Goal: Contribute content: Contribute content

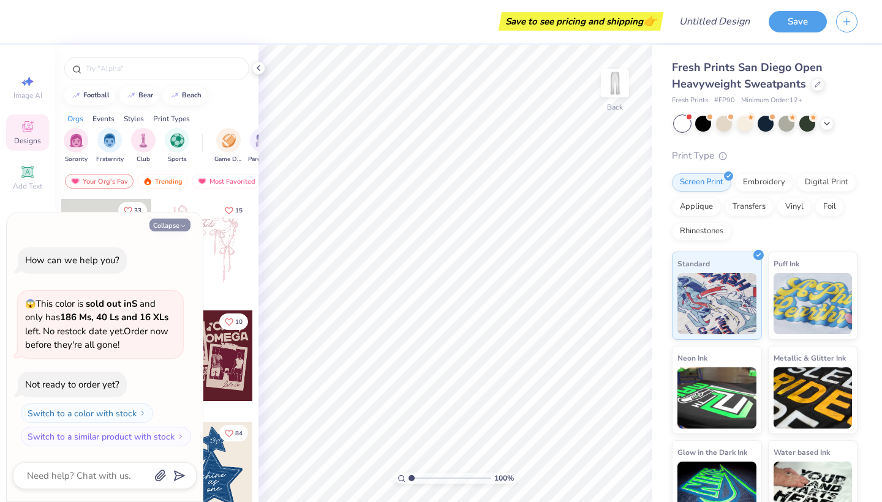
click at [186, 228] on icon "button" at bounding box center [182, 225] width 7 height 7
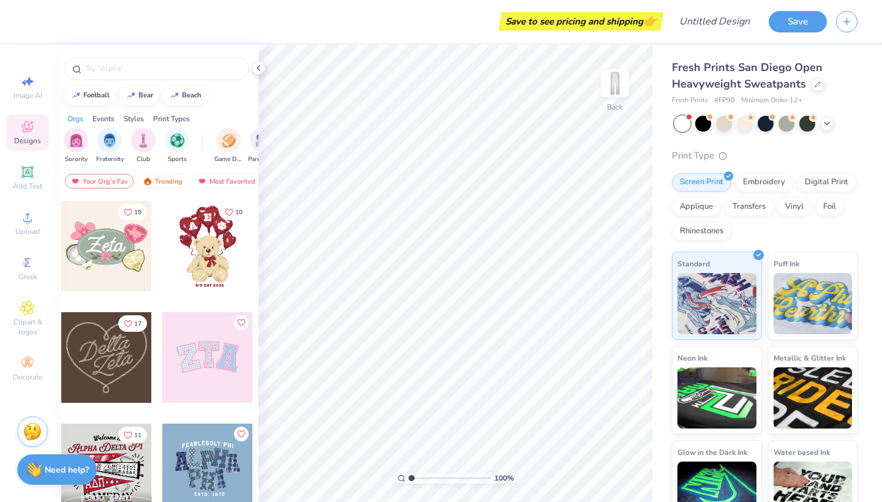
scroll to position [343, 0]
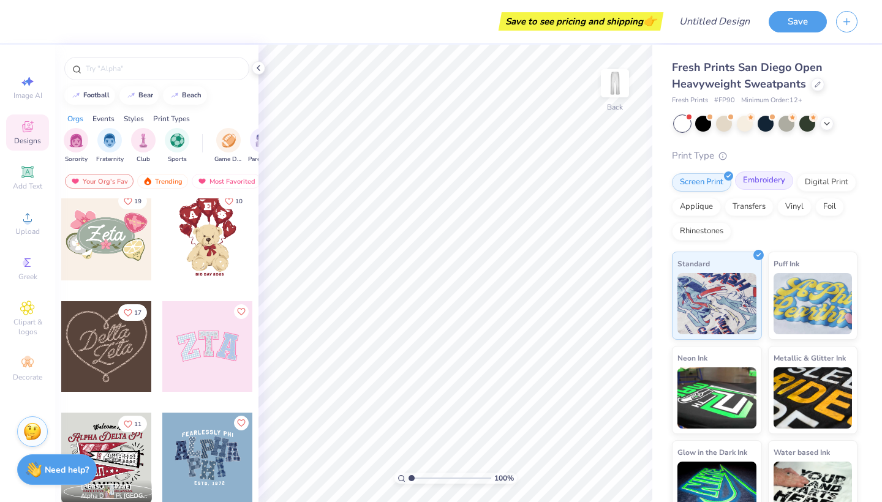
click at [752, 178] on div "Embroidery" at bounding box center [764, 180] width 58 height 18
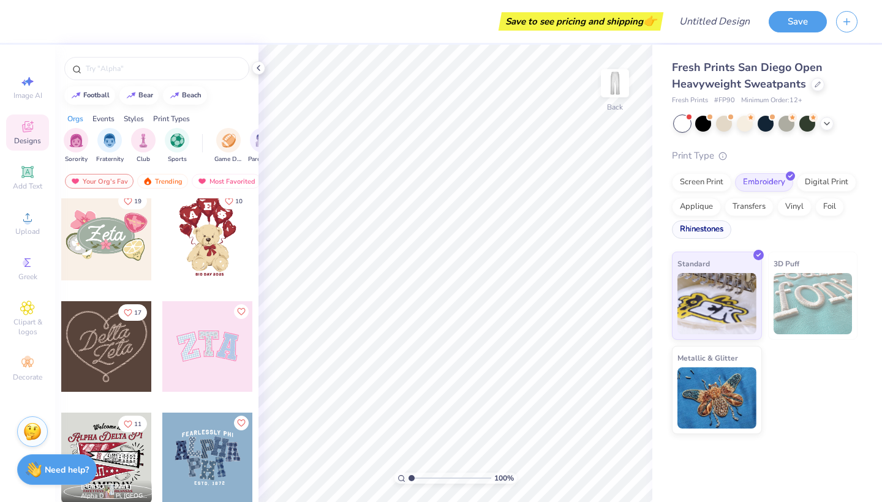
click at [708, 235] on div "Rhinestones" at bounding box center [701, 229] width 59 height 18
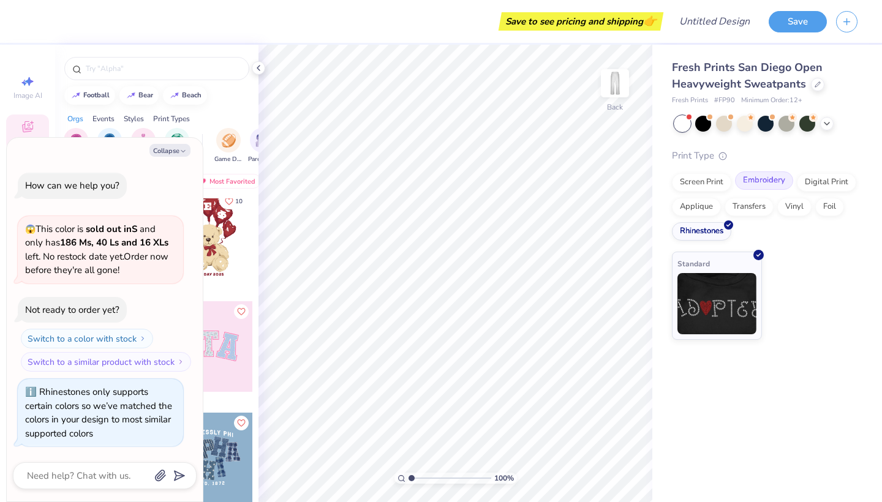
click at [775, 179] on div "Embroidery" at bounding box center [764, 180] width 58 height 18
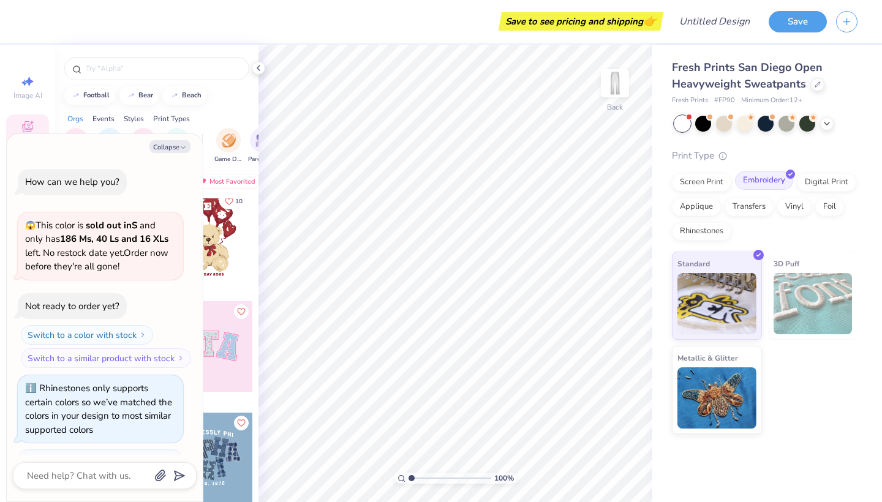
scroll to position [67, 0]
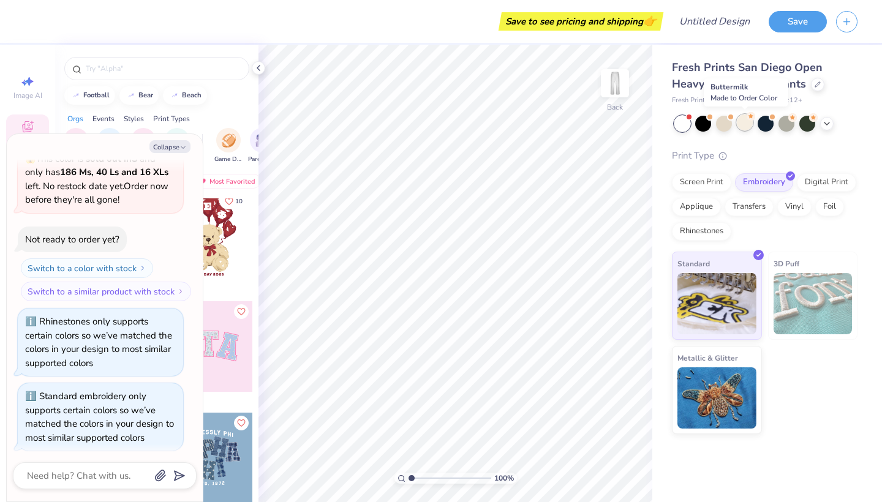
click at [751, 124] on div at bounding box center [745, 122] width 16 height 16
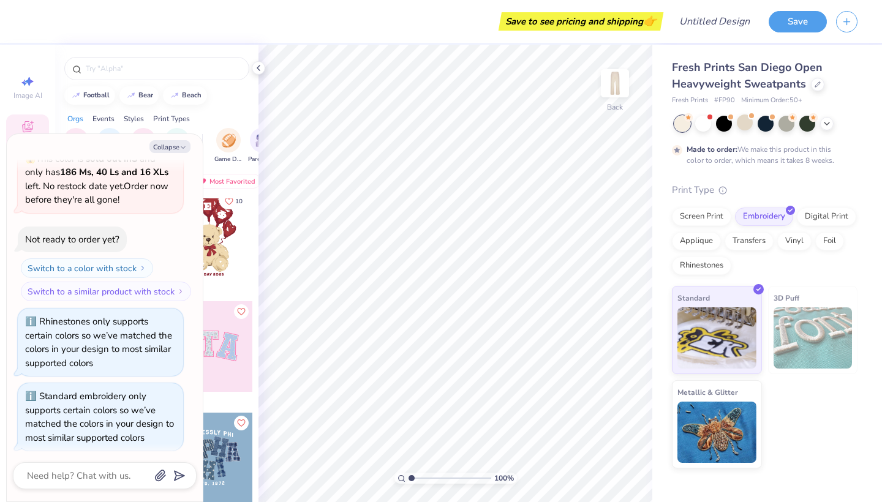
scroll to position [168, 0]
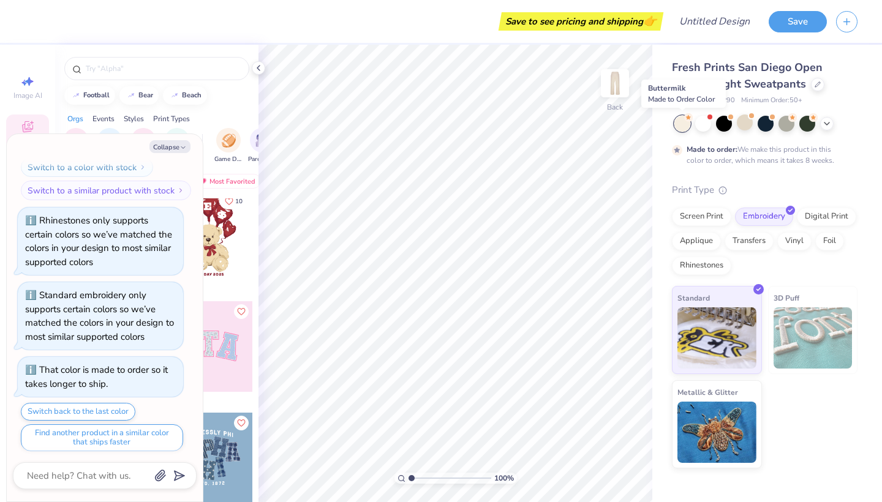
click at [686, 120] on circle at bounding box center [688, 117] width 9 height 9
click at [705, 120] on div at bounding box center [703, 122] width 16 height 16
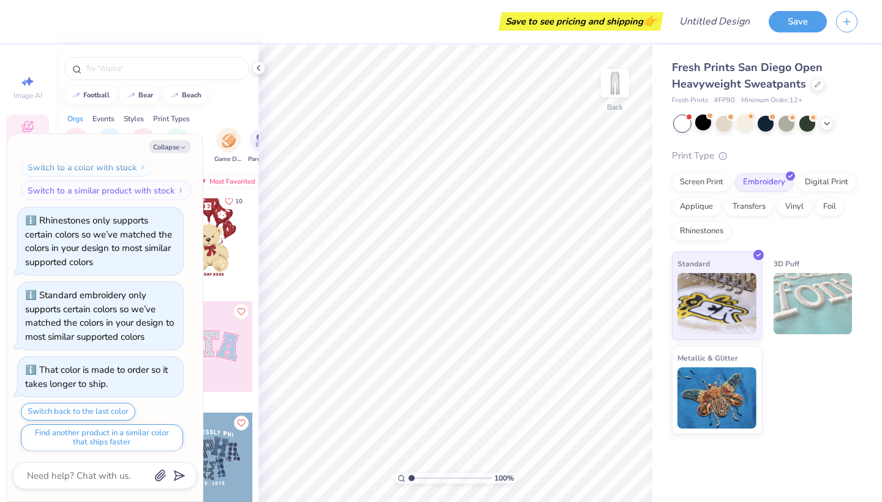
scroll to position [399, 0]
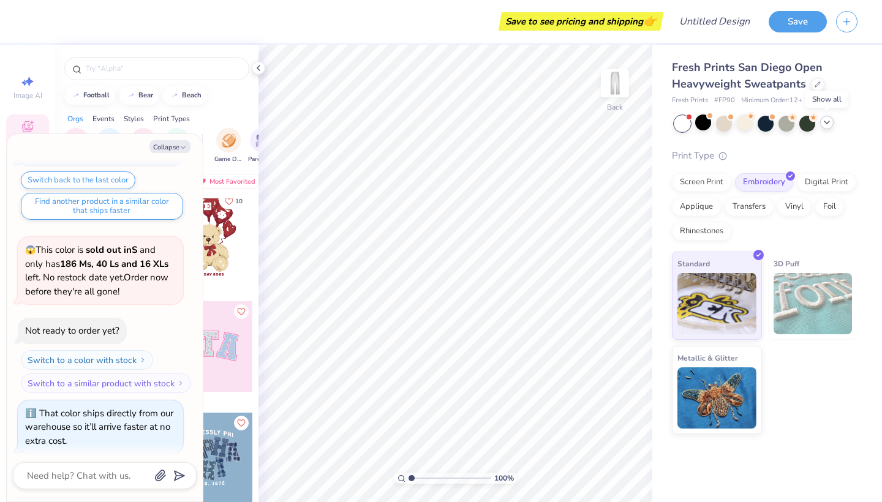
click at [825, 121] on icon at bounding box center [827, 123] width 10 height 10
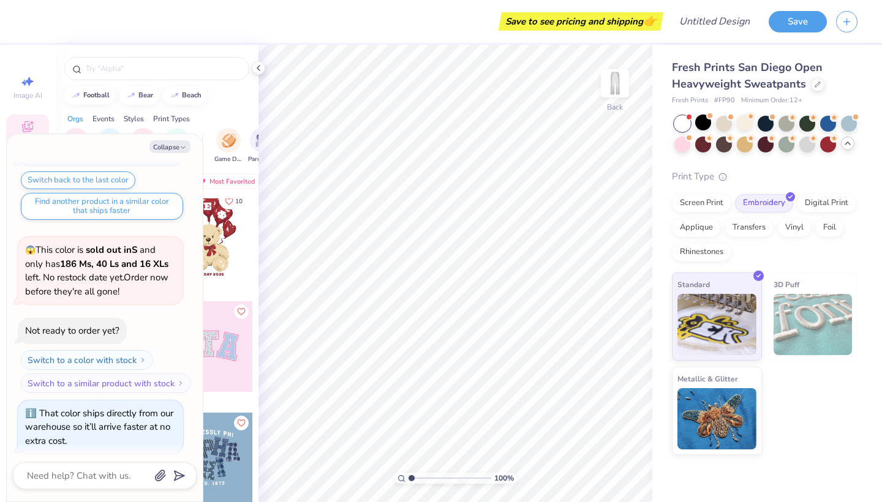
click at [845, 140] on icon at bounding box center [847, 143] width 10 height 10
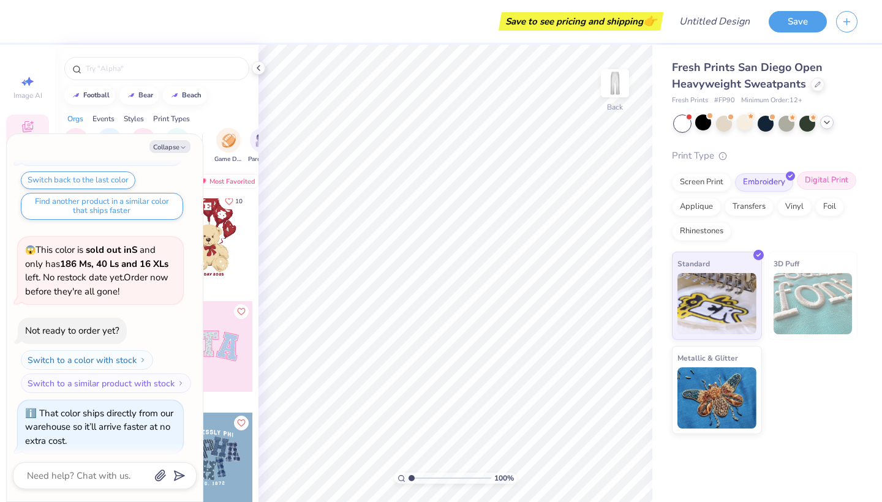
click at [825, 186] on div "Digital Print" at bounding box center [826, 180] width 59 height 18
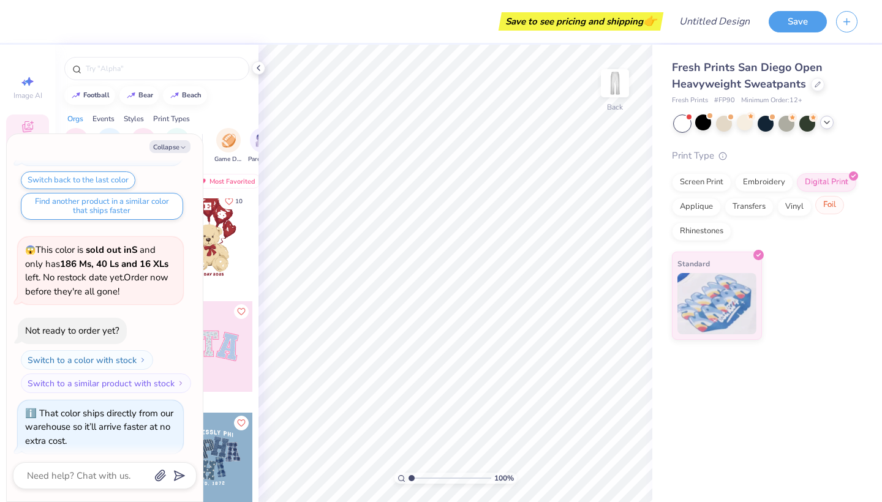
click at [823, 203] on div "Foil" at bounding box center [829, 205] width 29 height 18
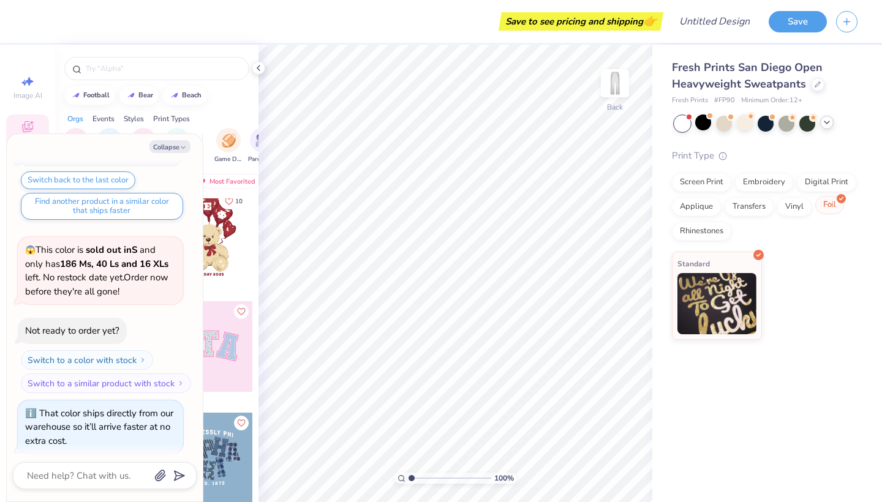
scroll to position [473, 0]
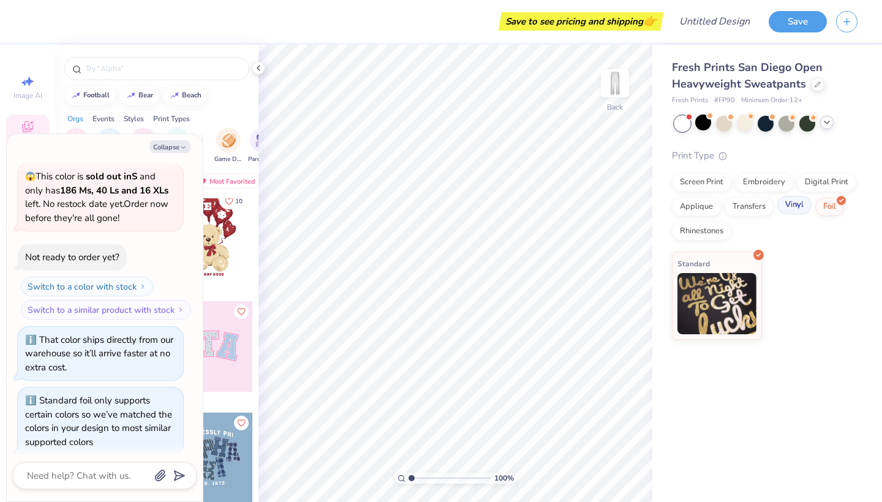
click at [806, 205] on div "Vinyl" at bounding box center [794, 205] width 34 height 18
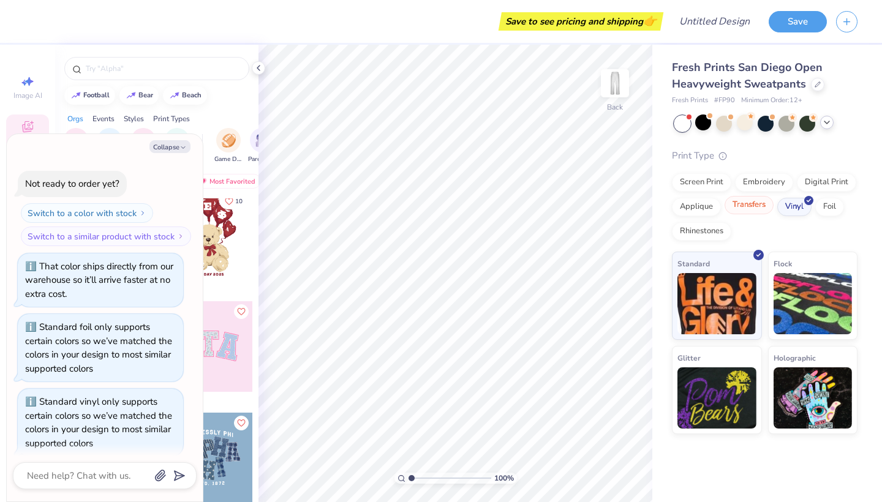
click at [759, 207] on div "Transfers" at bounding box center [748, 205] width 49 height 18
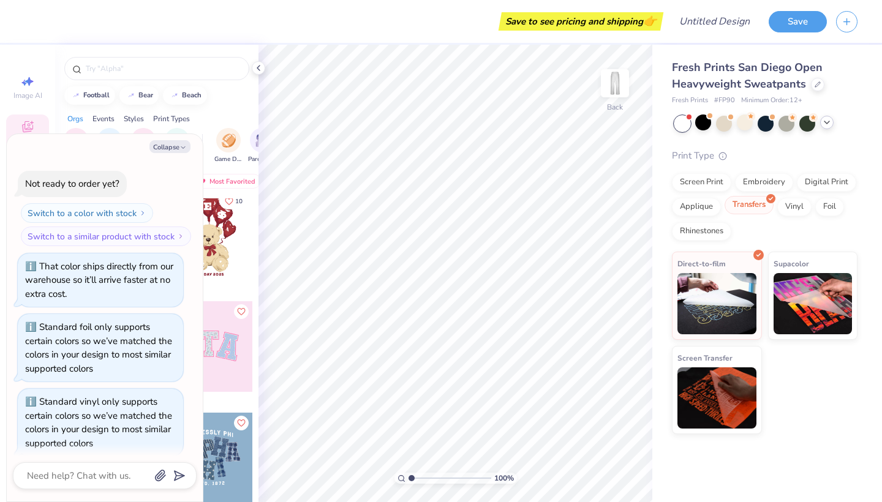
scroll to position [620, 0]
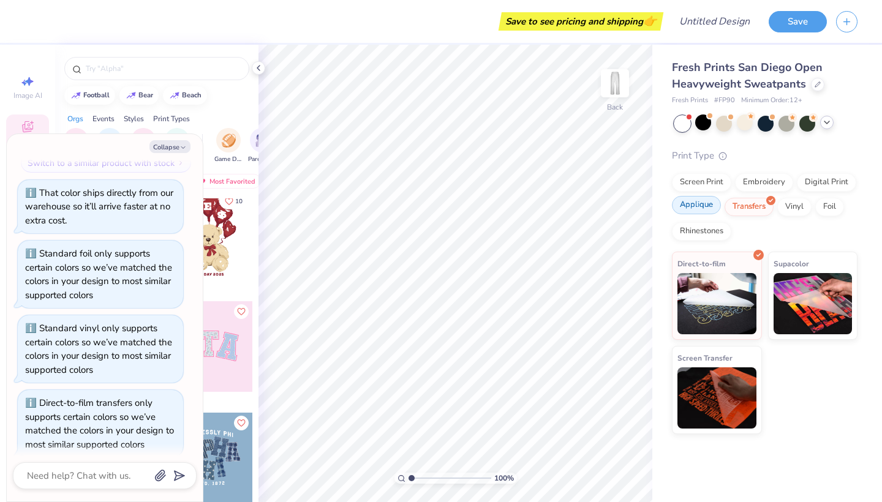
click at [705, 209] on div "Applique" at bounding box center [696, 205] width 49 height 18
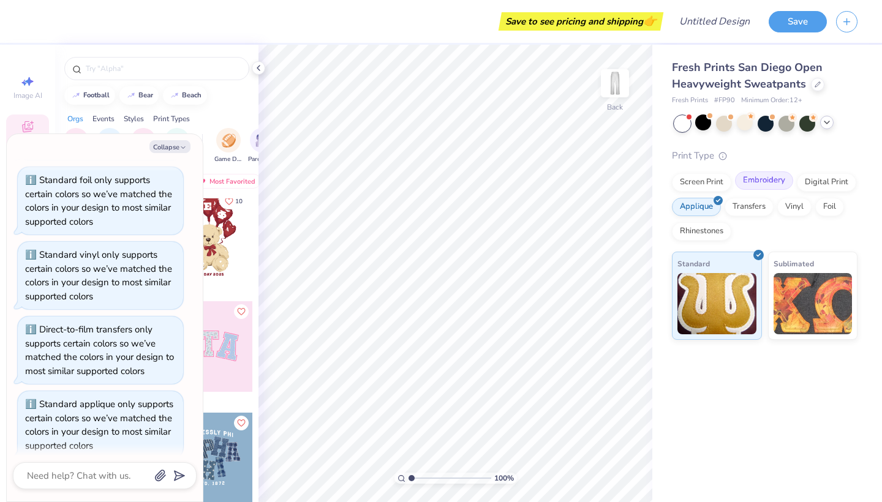
click at [744, 182] on div "Embroidery" at bounding box center [764, 180] width 58 height 18
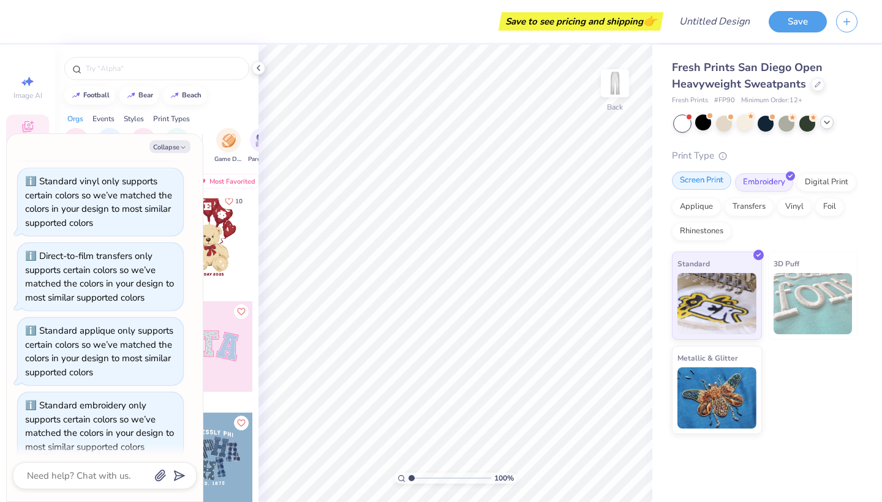
click at [721, 184] on div "Screen Print" at bounding box center [701, 180] width 59 height 18
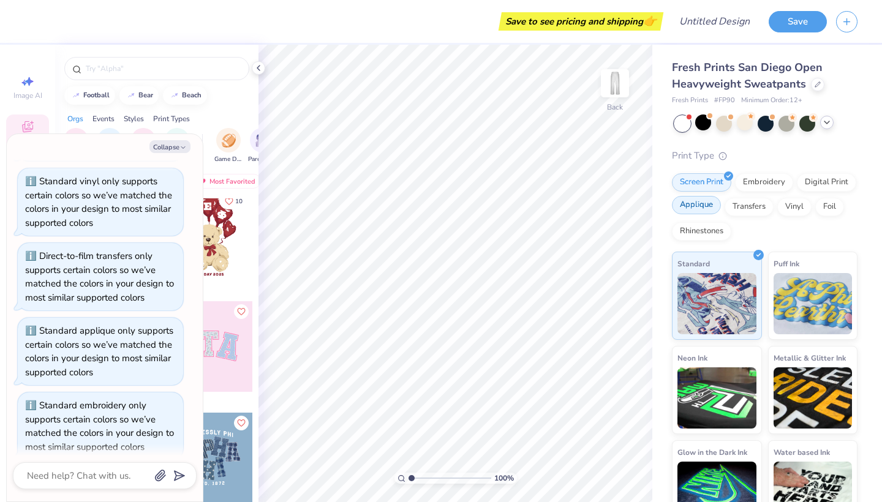
click at [710, 198] on div "Applique" at bounding box center [696, 205] width 49 height 18
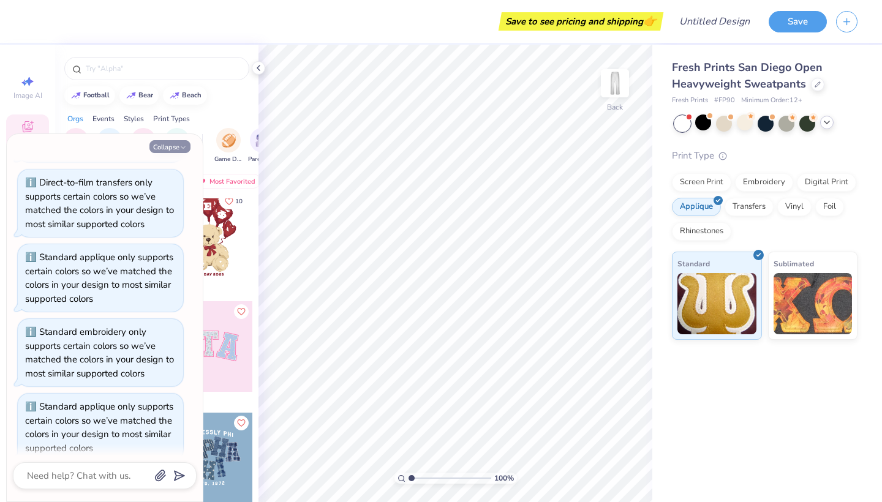
click at [179, 146] on icon "button" at bounding box center [182, 147] width 7 height 7
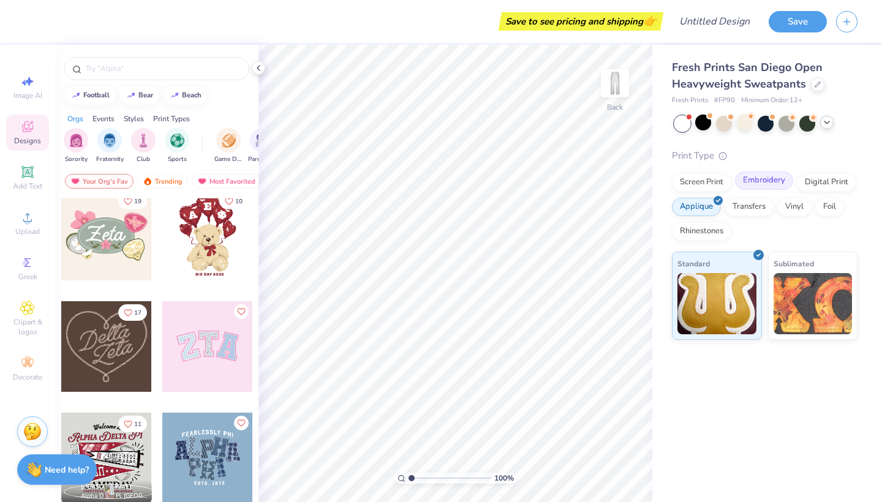
click at [768, 178] on div "Embroidery" at bounding box center [764, 180] width 58 height 18
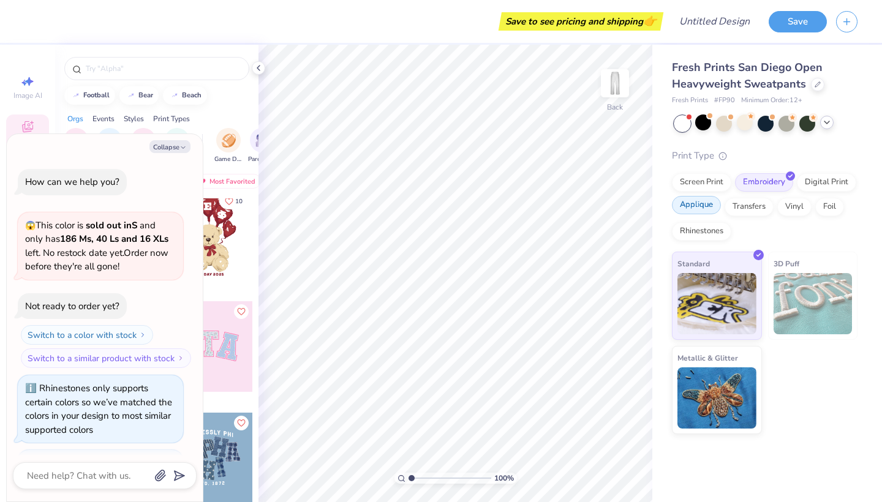
scroll to position [913, 0]
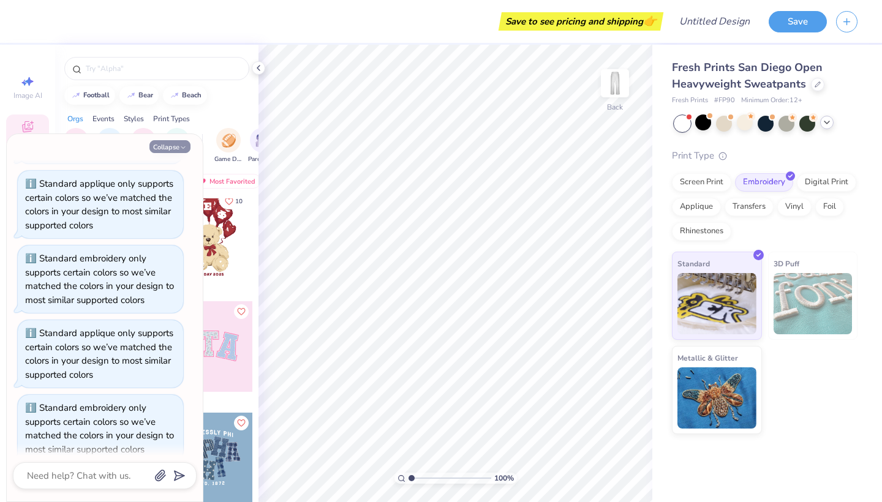
click at [173, 149] on button "Collapse" at bounding box center [169, 146] width 41 height 13
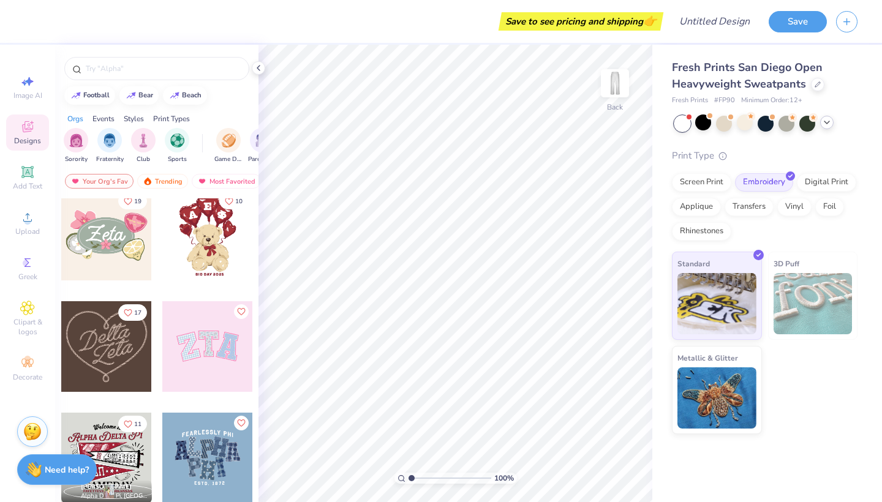
type textarea "x"
click at [34, 220] on icon at bounding box center [27, 217] width 15 height 15
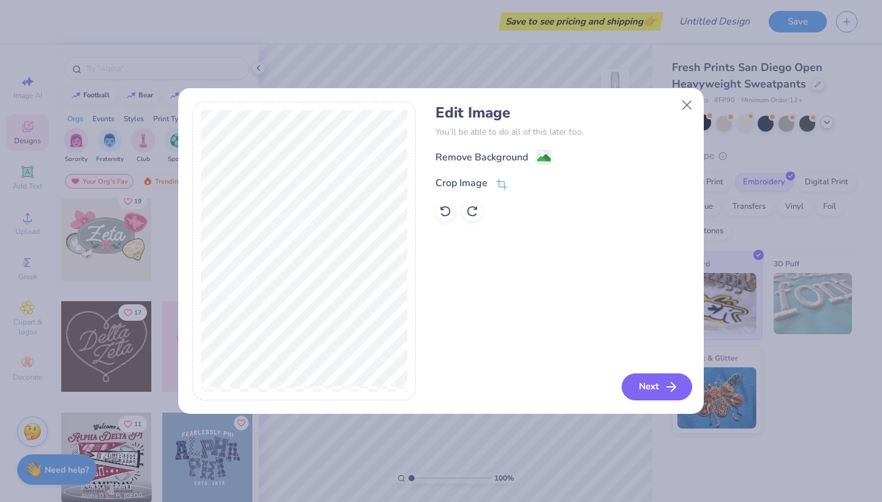
click at [659, 387] on button "Next" at bounding box center [656, 386] width 70 height 27
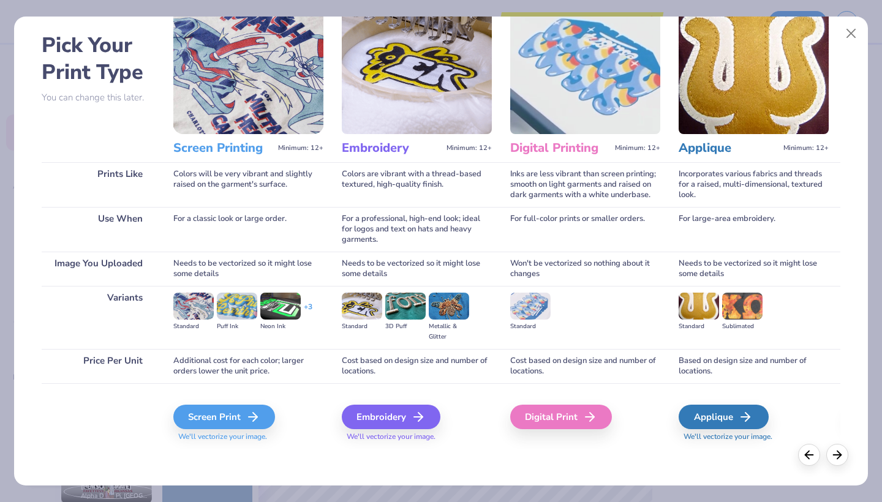
scroll to position [47, 0]
click at [402, 411] on div "Embroidery" at bounding box center [392, 417] width 99 height 24
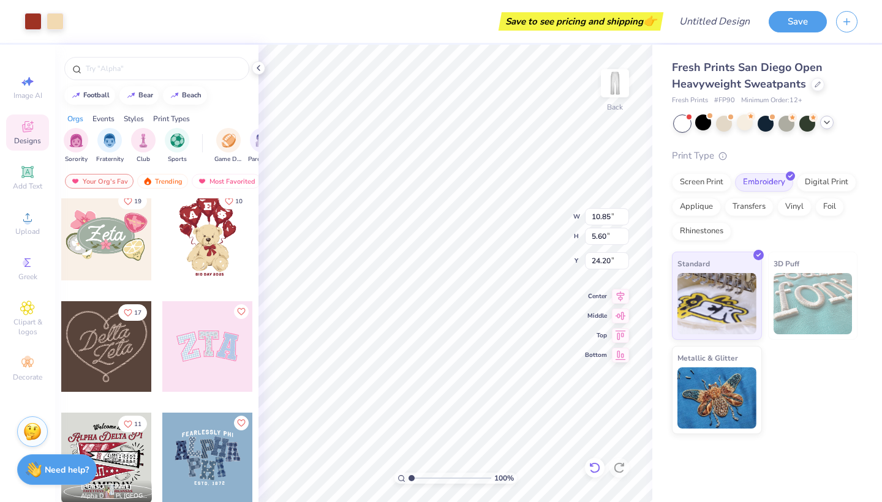
click at [598, 471] on icon at bounding box center [594, 468] width 12 height 12
click at [614, 466] on icon at bounding box center [619, 468] width 12 height 12
type input "2.21"
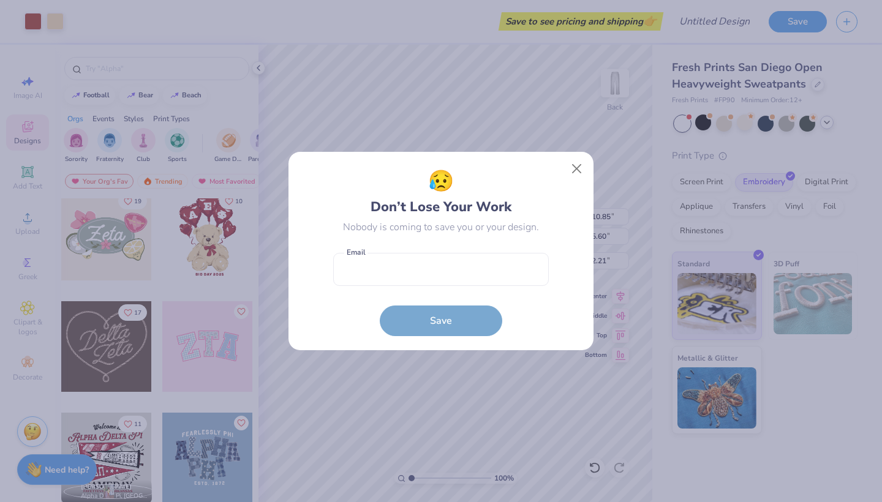
click at [509, 126] on body "Art colors Save to see pricing and shipping 👉 Design Title Save Image AI Design…" at bounding box center [441, 251] width 882 height 502
type input "4.25"
type input "2.20"
click at [580, 168] on button "Close" at bounding box center [576, 168] width 23 height 23
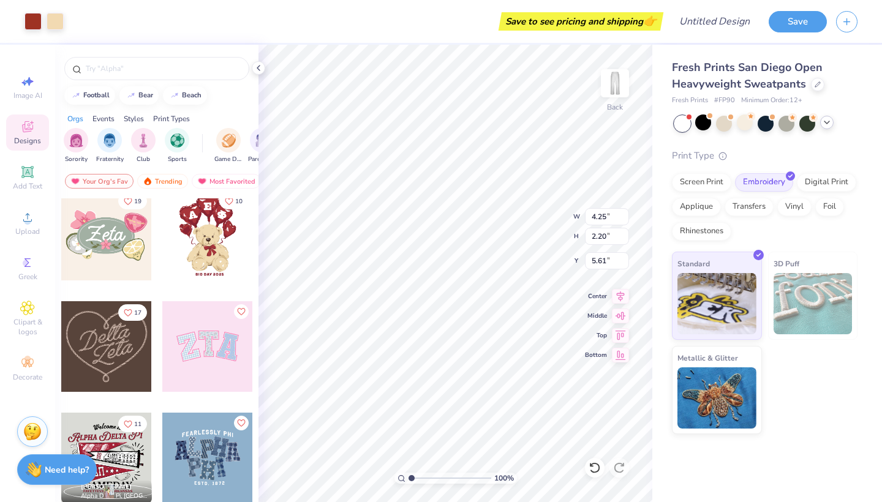
type input "7.52"
type input "2.21"
click at [613, 86] on img at bounding box center [614, 83] width 49 height 49
click at [619, 87] on img at bounding box center [614, 83] width 49 height 49
click at [621, 83] on img at bounding box center [614, 83] width 49 height 49
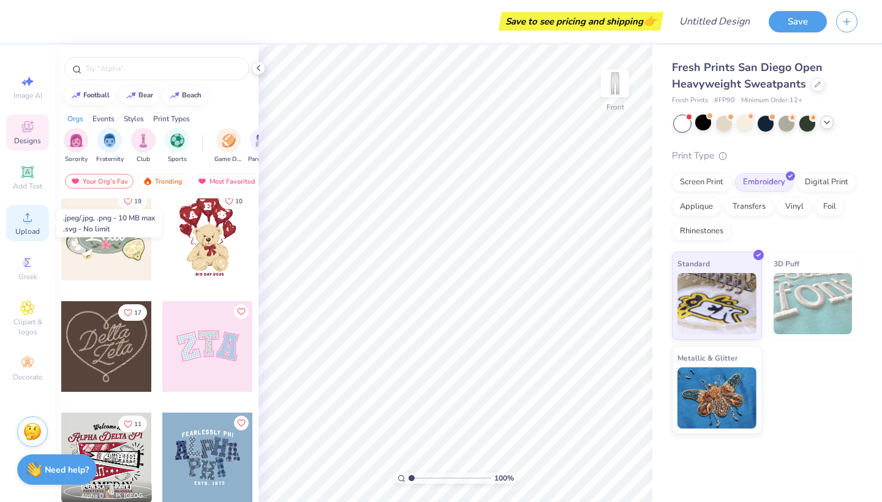
click at [32, 228] on span "Upload" at bounding box center [27, 232] width 24 height 10
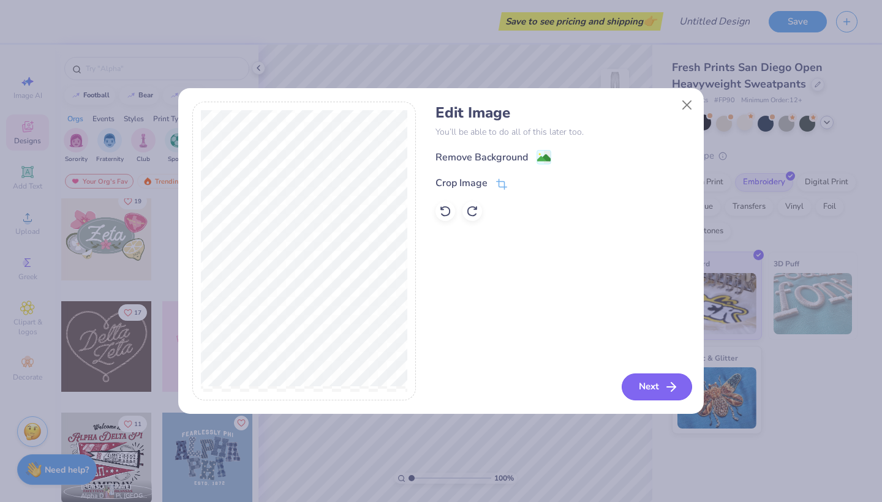
click at [667, 378] on button "Next" at bounding box center [656, 386] width 70 height 27
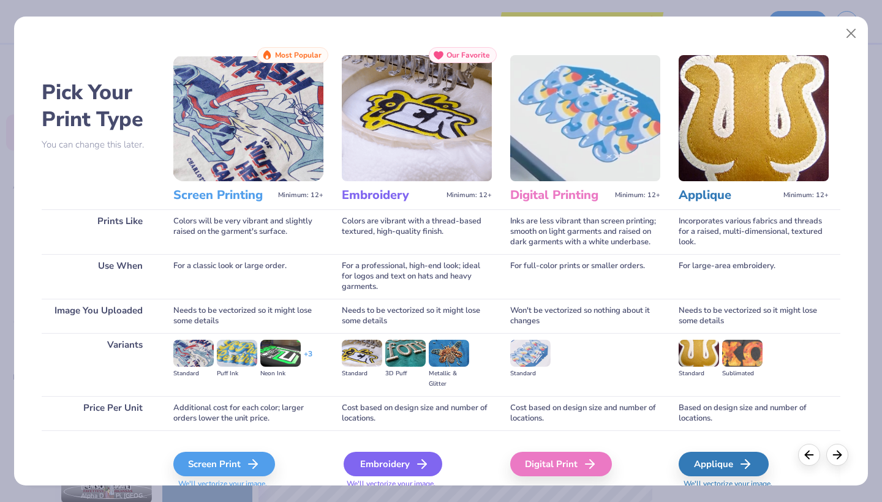
click at [400, 465] on div "Embroidery" at bounding box center [392, 464] width 99 height 24
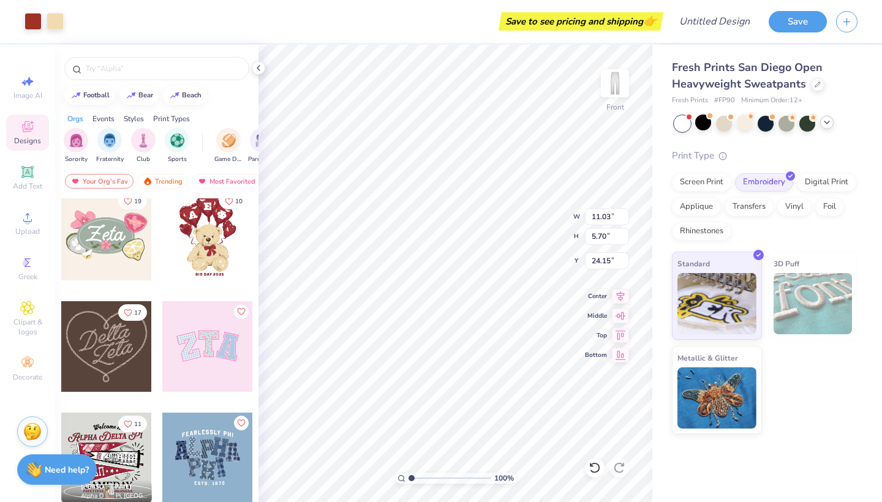
type input "3.34"
type input "1.73"
type input "0.50"
click at [596, 470] on icon at bounding box center [594, 468] width 12 height 12
click at [597, 462] on icon at bounding box center [594, 468] width 12 height 12
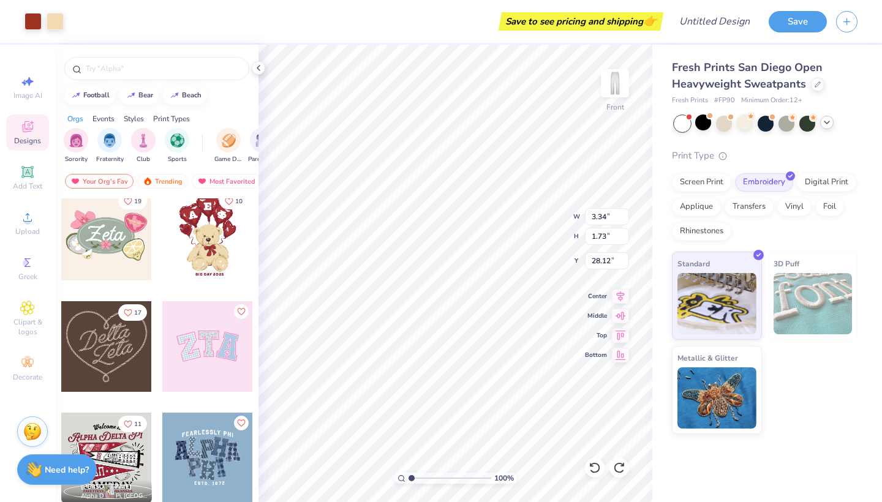
type input "1.57"
click at [591, 364] on div "100 % Front W 3.34 H 1.73 Y 1.57 Center Middle Top Bottom" at bounding box center [455, 273] width 394 height 457
click at [595, 466] on icon at bounding box center [594, 468] width 12 height 12
click at [618, 462] on icon at bounding box center [619, 468] width 12 height 12
click at [586, 468] on div at bounding box center [595, 468] width 20 height 20
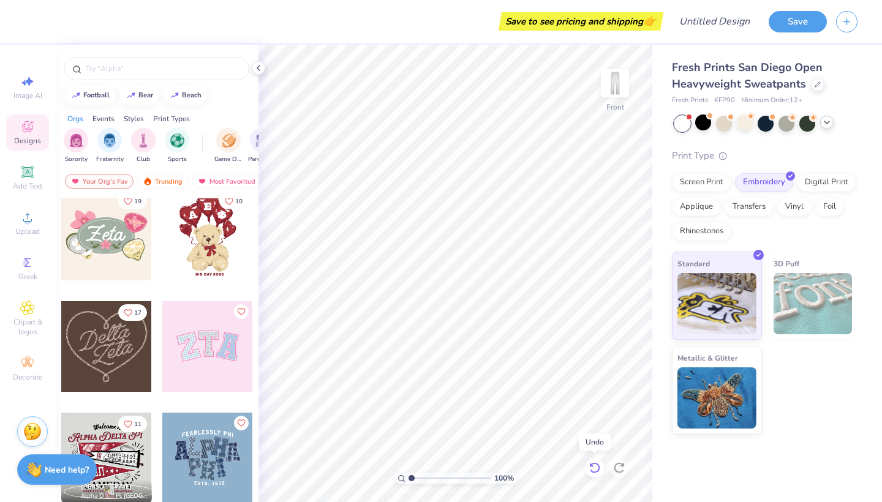
click at [588, 463] on div at bounding box center [595, 468] width 20 height 20
type input "1.07"
click at [613, 80] on img at bounding box center [614, 83] width 49 height 49
click at [614, 80] on img at bounding box center [614, 83] width 49 height 49
type input "6.13"
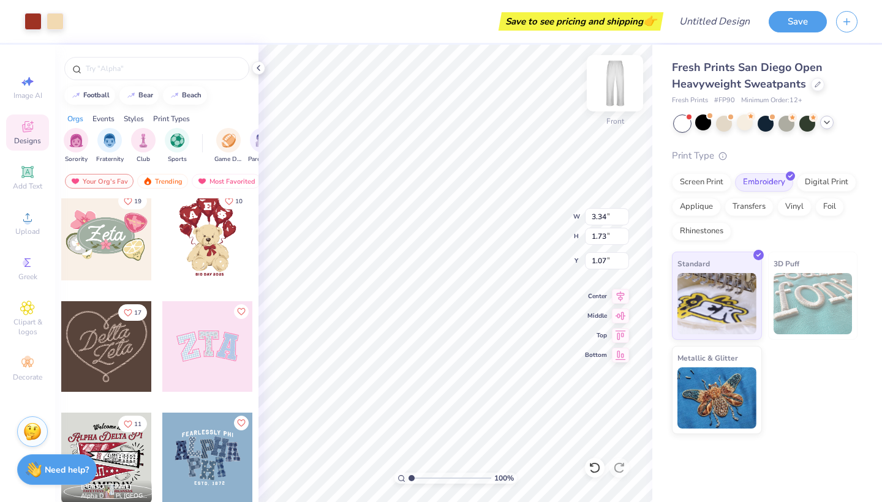
type input "3.17"
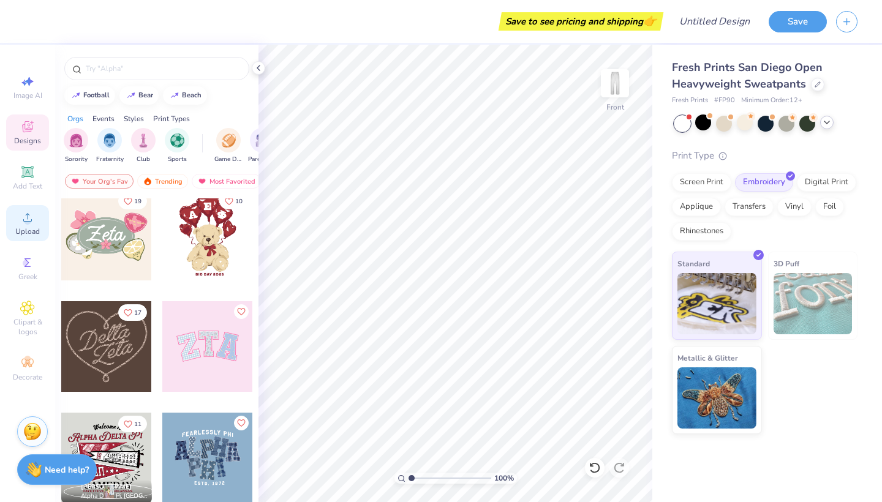
click at [23, 222] on icon at bounding box center [27, 217] width 15 height 15
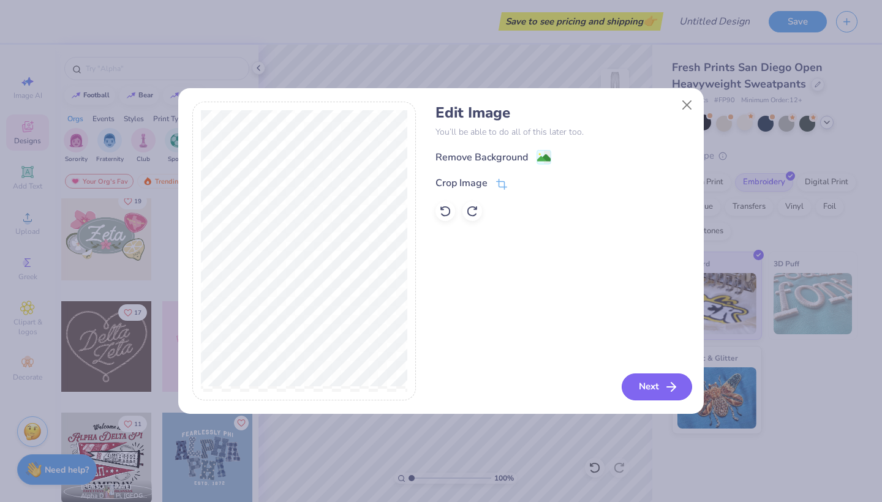
click at [664, 393] on icon "button" at bounding box center [671, 387] width 15 height 15
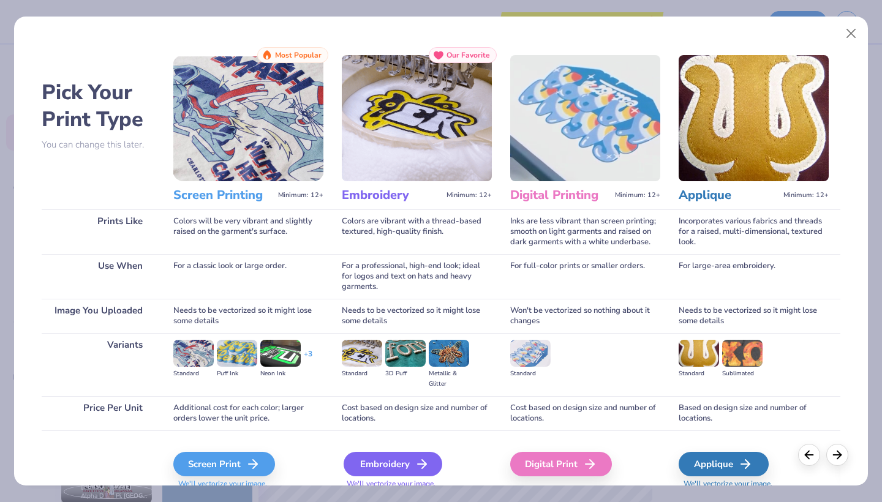
click at [400, 467] on div "Embroidery" at bounding box center [392, 464] width 99 height 24
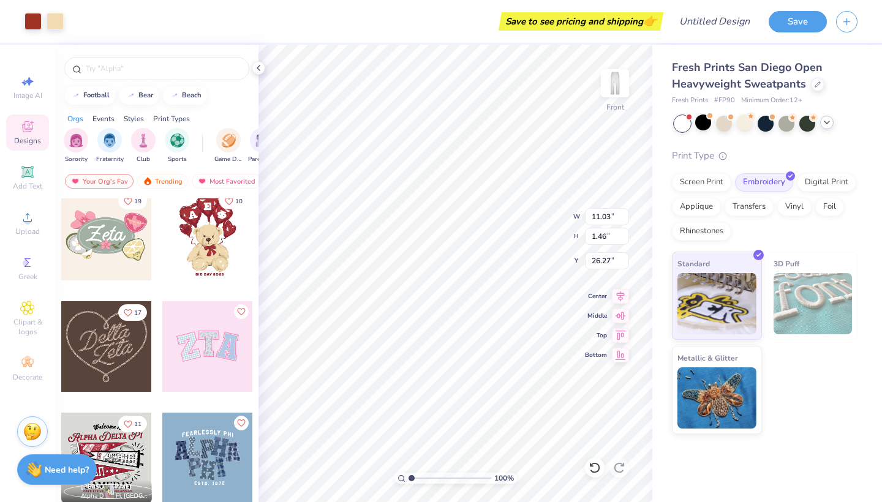
type input "5.93"
type input "0.79"
type input "2.88"
type input "7.63"
type input "1.01"
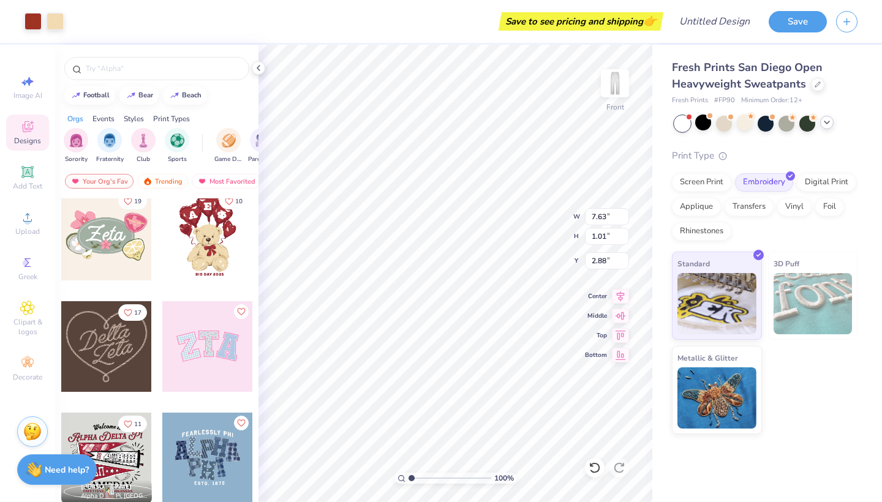
type input "1.22"
click at [610, 99] on img at bounding box center [614, 83] width 49 height 49
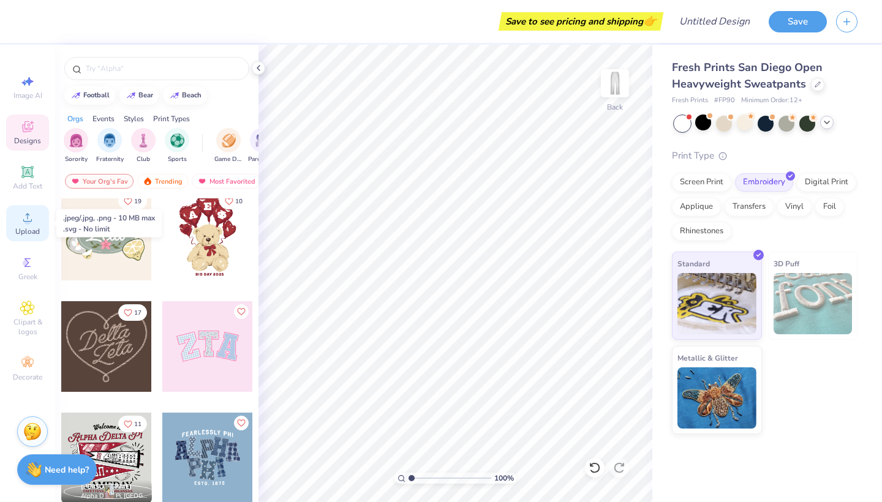
click at [20, 223] on div "Upload" at bounding box center [27, 223] width 43 height 36
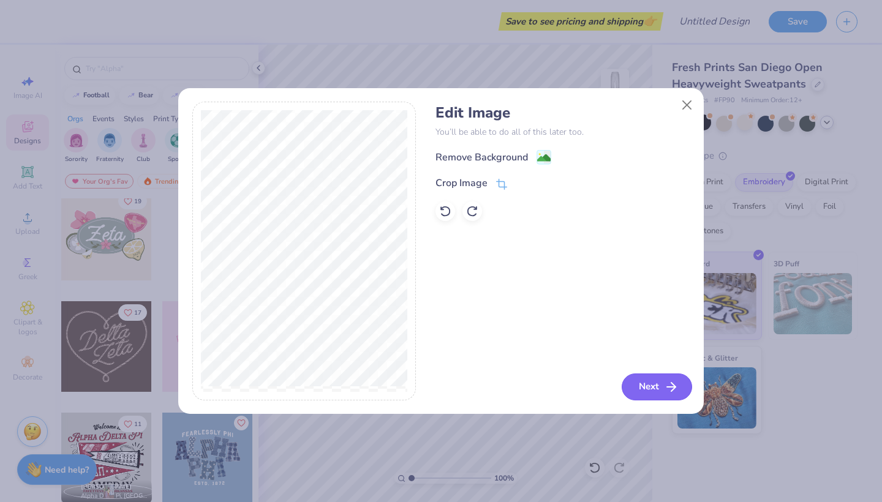
click at [663, 389] on button "Next" at bounding box center [656, 386] width 70 height 27
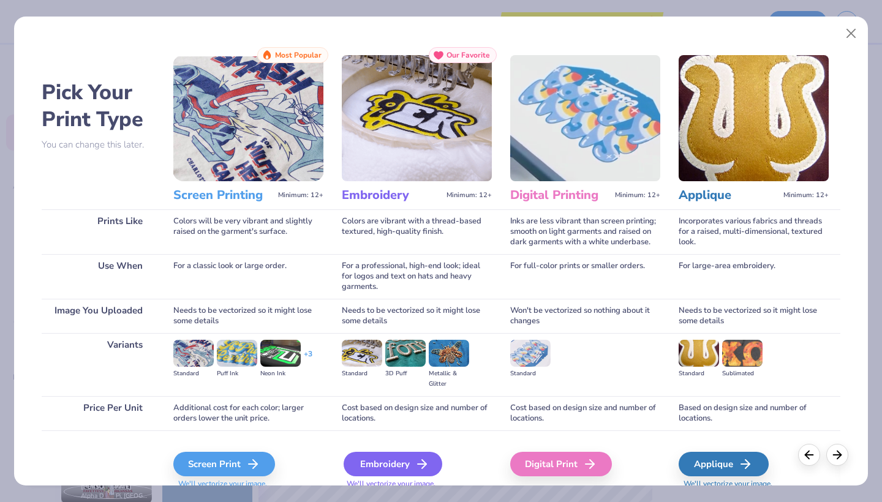
click at [384, 468] on div "Embroidery" at bounding box center [392, 464] width 99 height 24
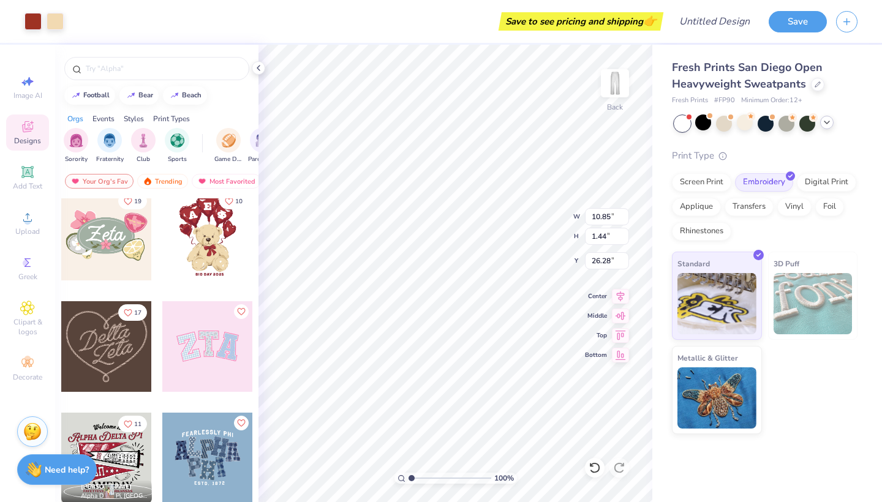
type input "7.52"
type input "1.00"
type input "15.44"
type input "5.97"
type input "0.79"
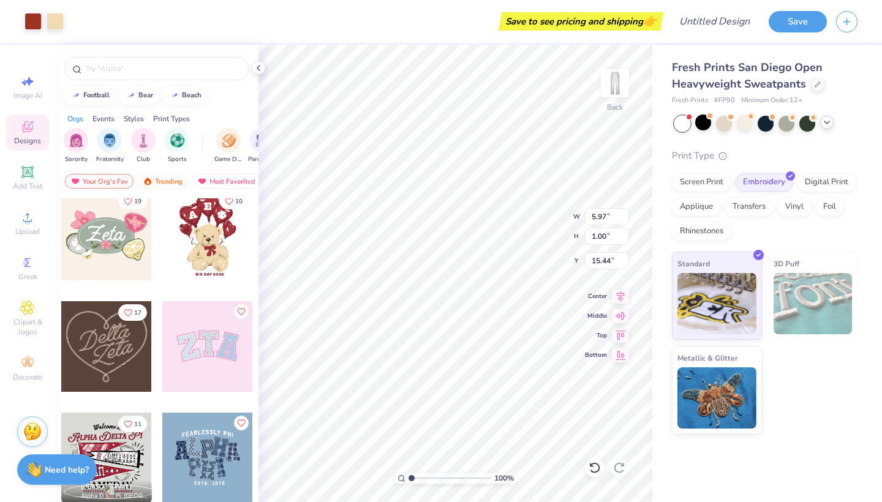
type input "15.64"
type input "18.71"
click at [255, 283] on div "40 84 19 10 17 11 [PERSON_NAME] Alpha Delta Pi, [GEOGRAPHIC_DATA][US_STATE] at …" at bounding box center [156, 372] width 203 height 349
type input "2.20"
click at [724, 124] on div at bounding box center [724, 122] width 16 height 16
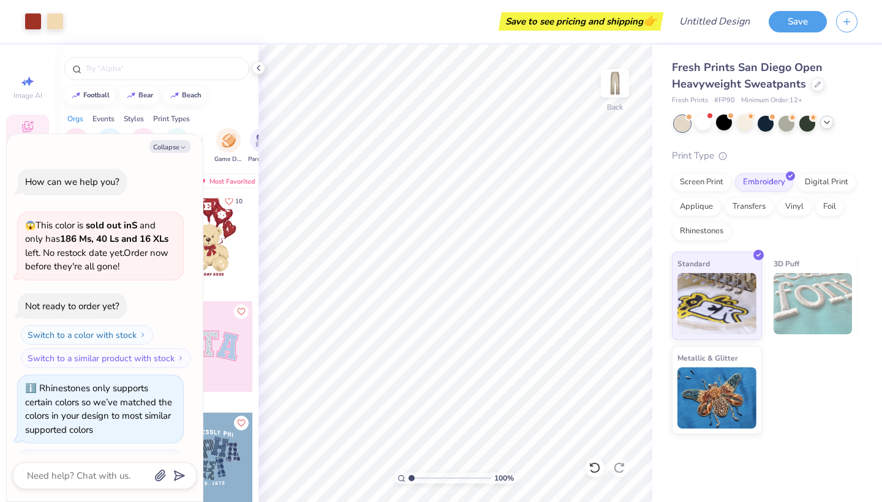
scroll to position [1071, 0]
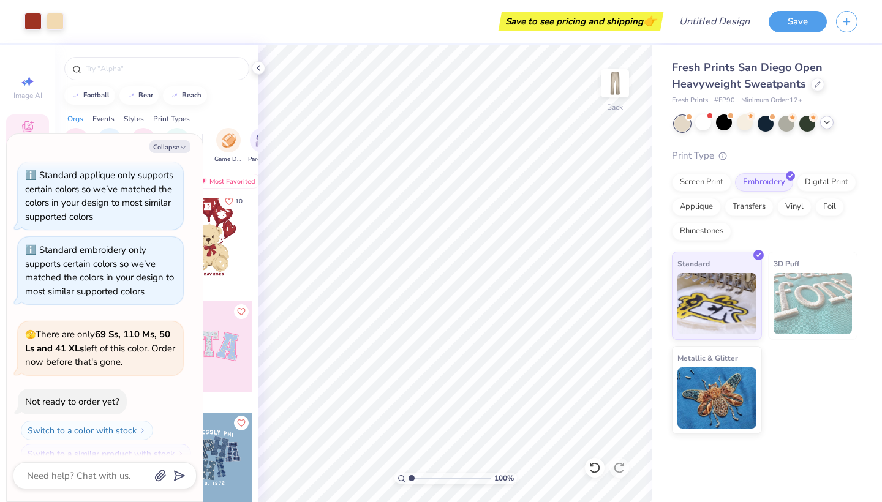
click at [690, 122] on div at bounding box center [682, 124] width 16 height 16
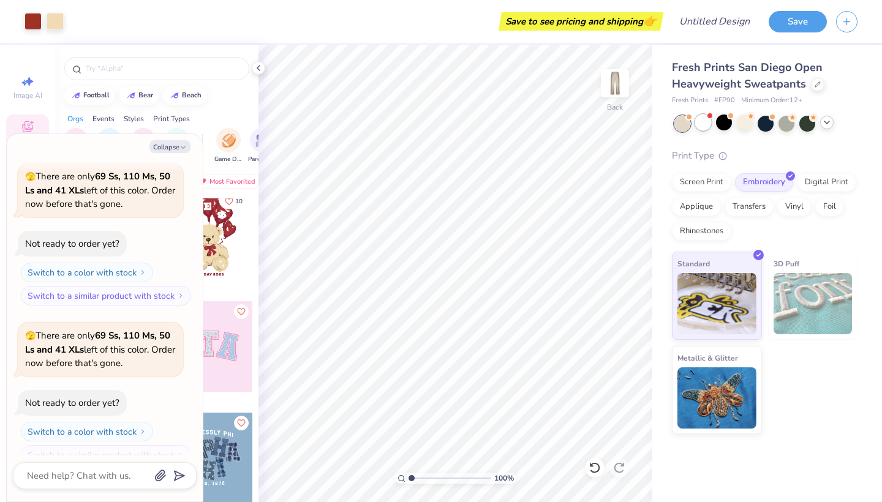
click at [709, 122] on div at bounding box center [703, 122] width 16 height 16
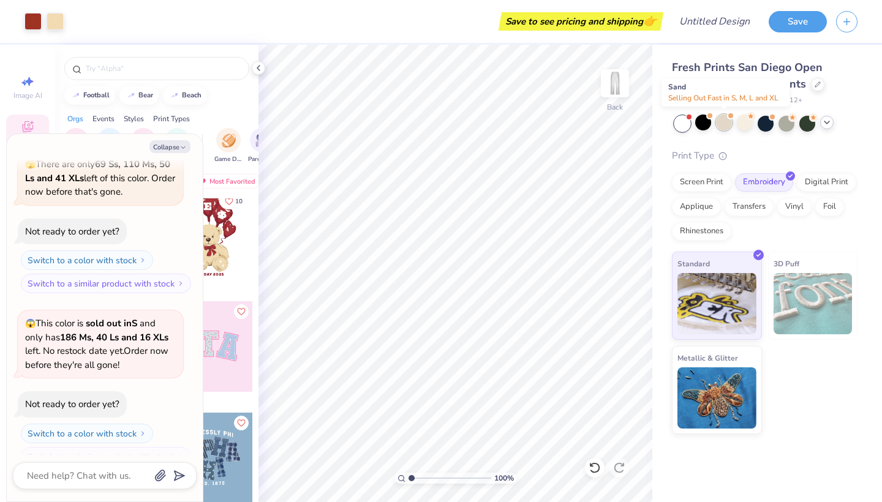
click at [719, 124] on div at bounding box center [724, 122] width 16 height 16
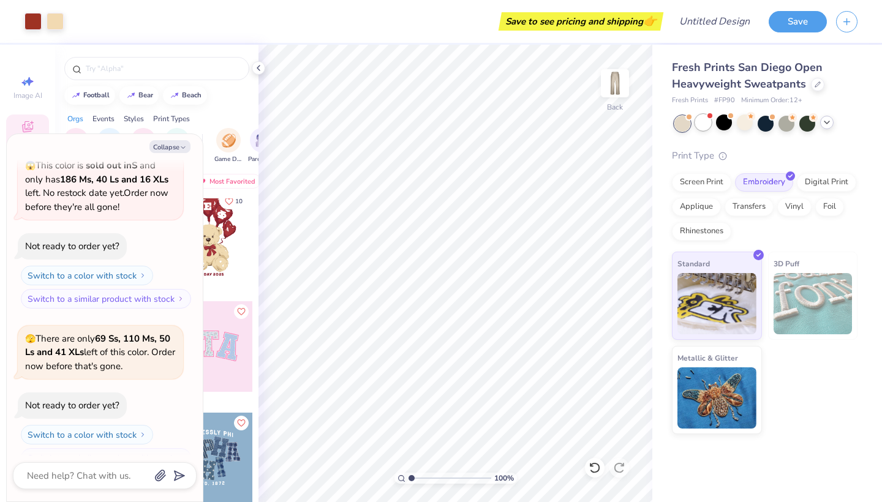
click at [707, 122] on div at bounding box center [703, 122] width 16 height 16
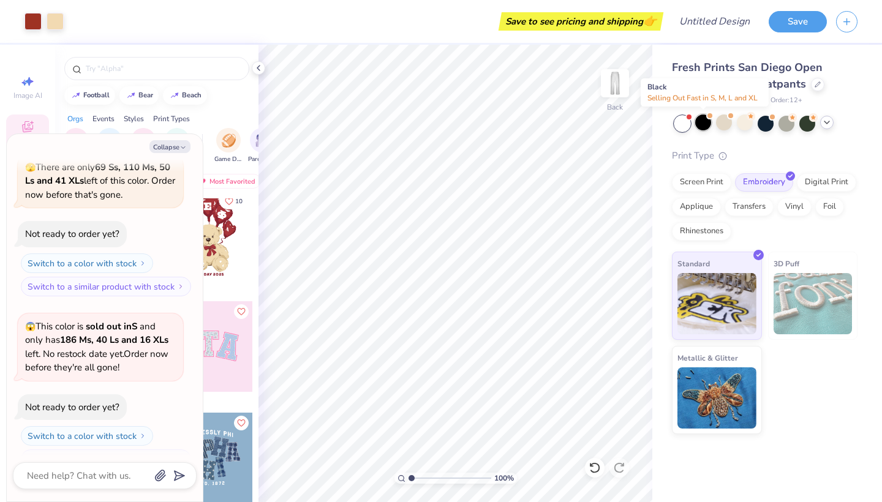
click at [706, 119] on div at bounding box center [703, 122] width 16 height 16
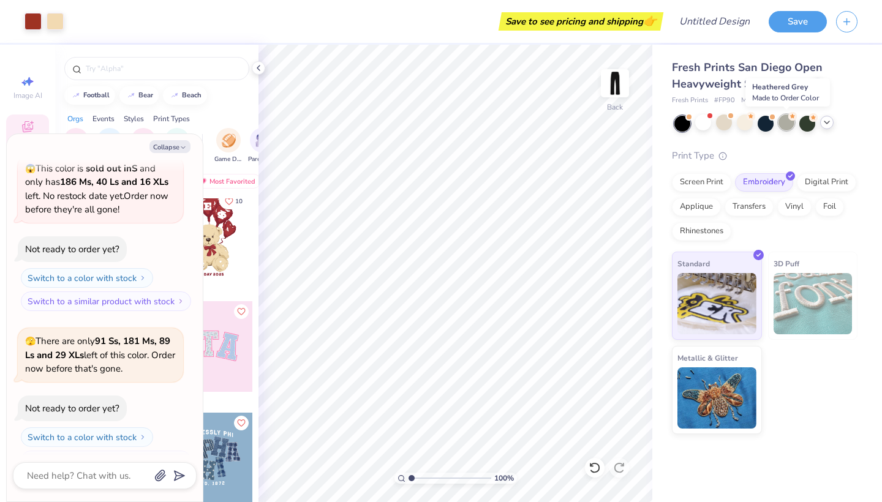
click at [782, 121] on div at bounding box center [786, 122] width 16 height 16
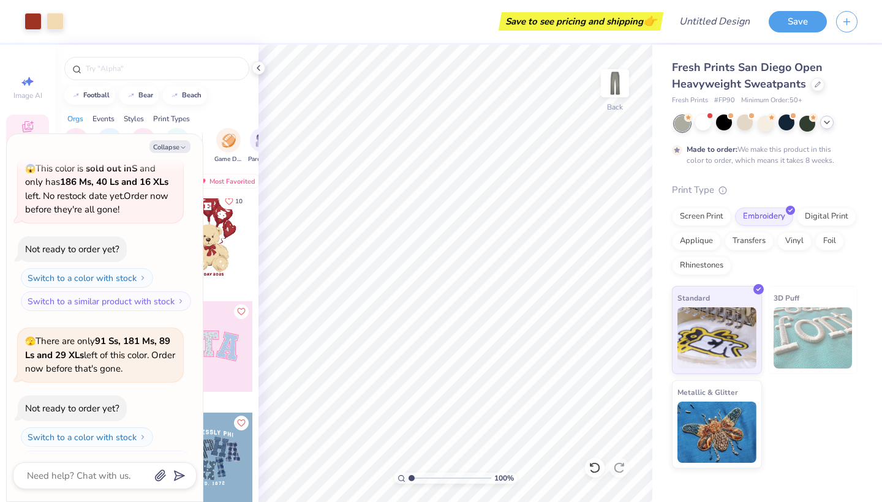
scroll to position [1989, 0]
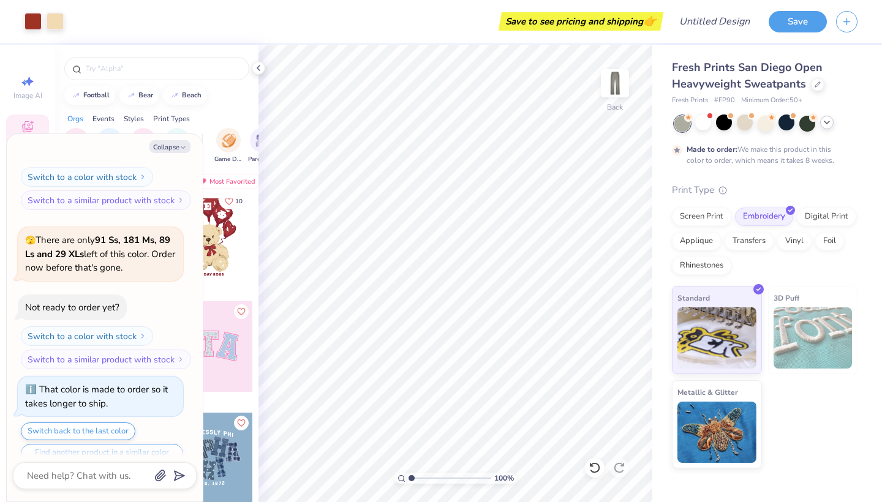
click at [833, 122] on div at bounding box center [826, 122] width 13 height 13
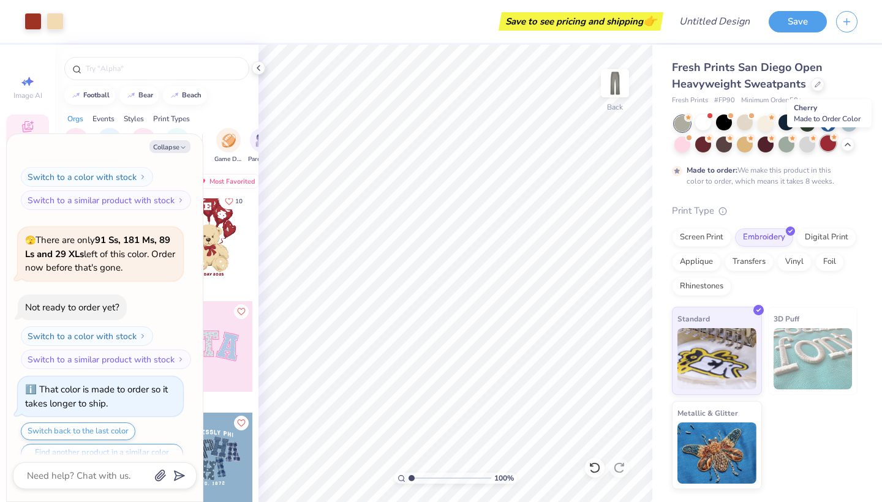
click at [824, 142] on div at bounding box center [828, 143] width 16 height 16
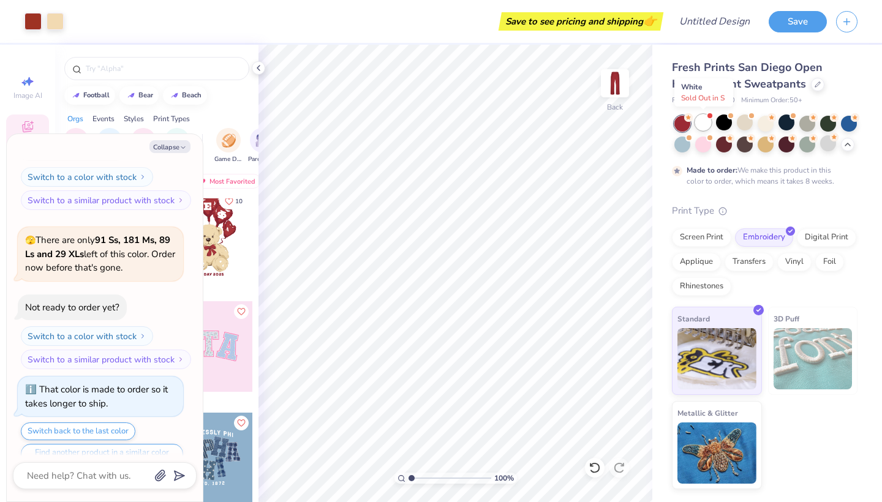
click at [701, 118] on div at bounding box center [703, 122] width 16 height 16
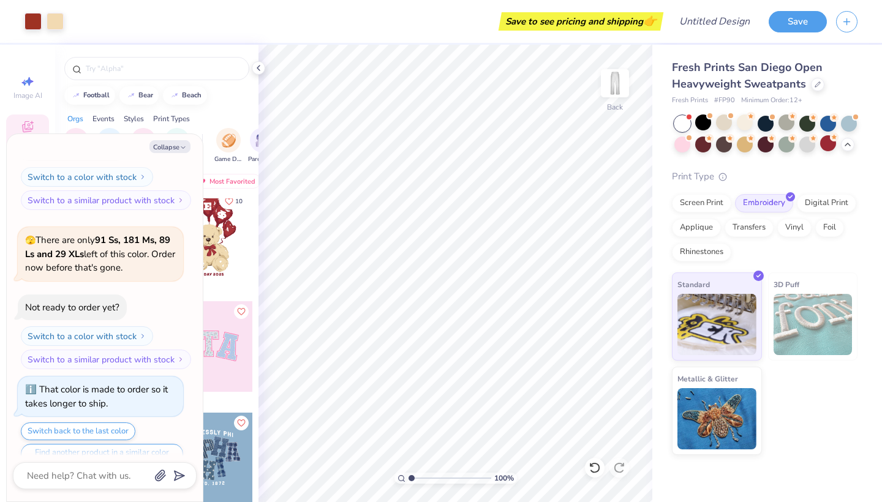
scroll to position [2221, 0]
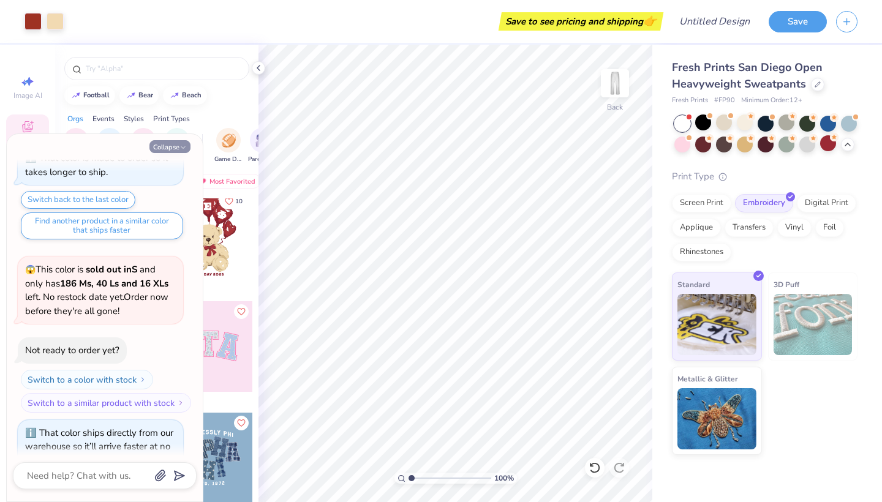
click at [169, 146] on button "Collapse" at bounding box center [169, 146] width 41 height 13
type textarea "x"
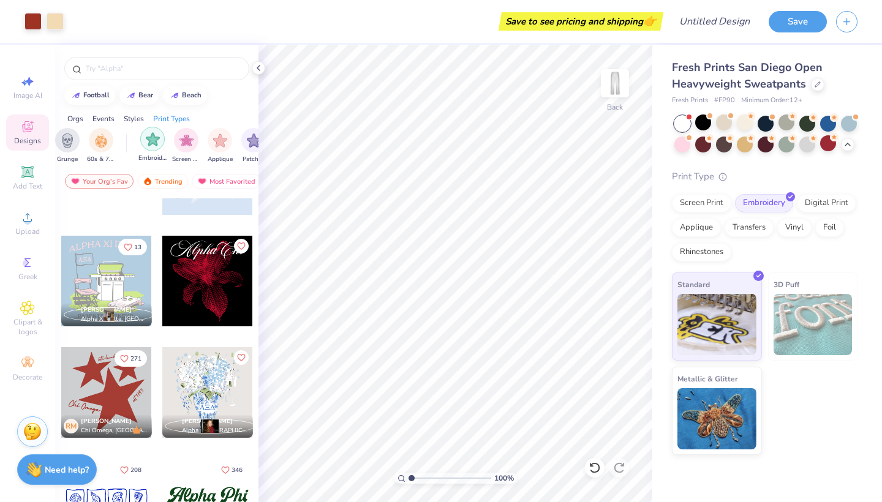
scroll to position [0, 926]
click at [149, 143] on img "filter for Embroidery" at bounding box center [146, 139] width 14 height 14
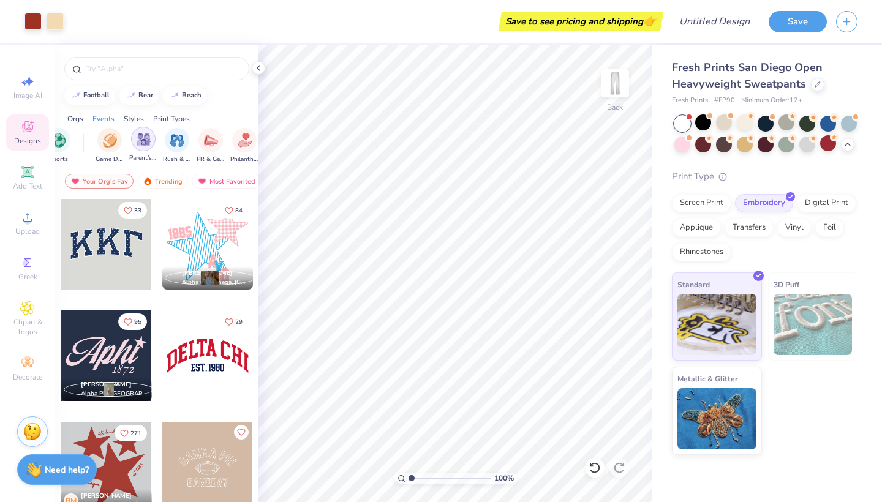
scroll to position [0, 94]
click at [133, 137] on img "filter for Game Day" at bounding box center [134, 139] width 14 height 14
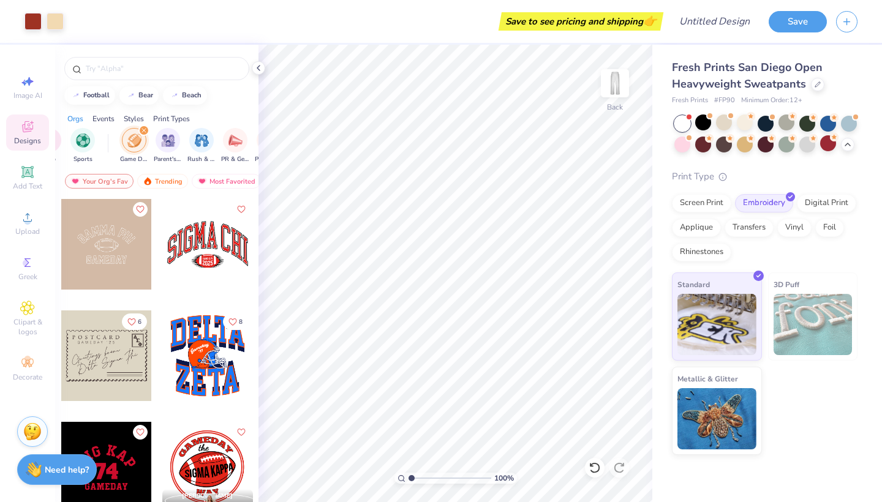
click at [124, 348] on div at bounding box center [106, 355] width 91 height 91
type input "8.05"
type input "3.66"
type input "26.02"
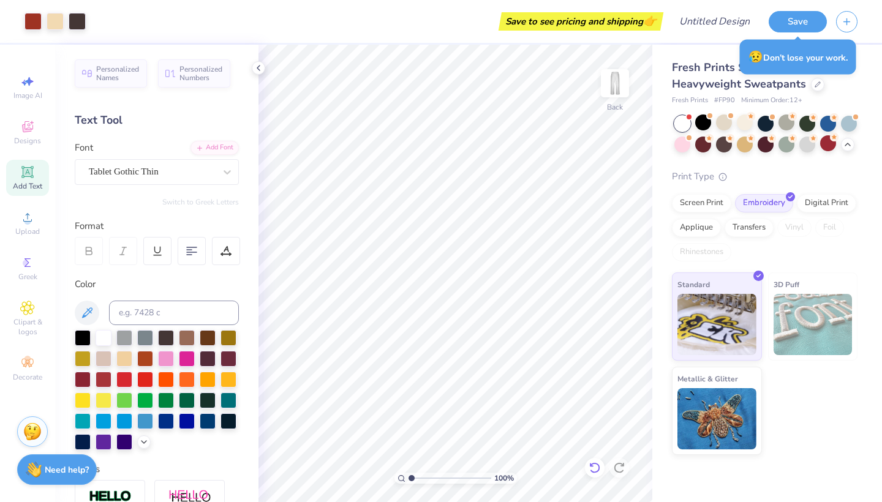
click at [597, 469] on icon at bounding box center [594, 468] width 12 height 12
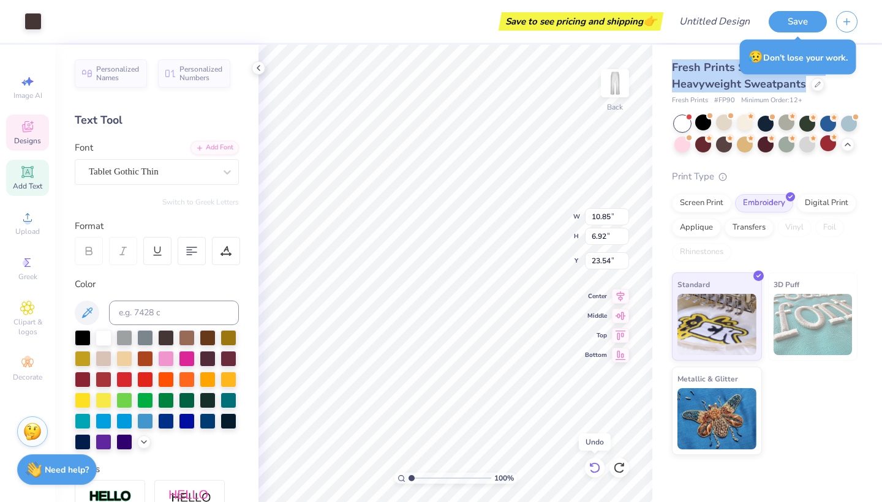
click at [597, 469] on icon at bounding box center [594, 468] width 12 height 12
click at [626, 473] on div at bounding box center [619, 468] width 20 height 20
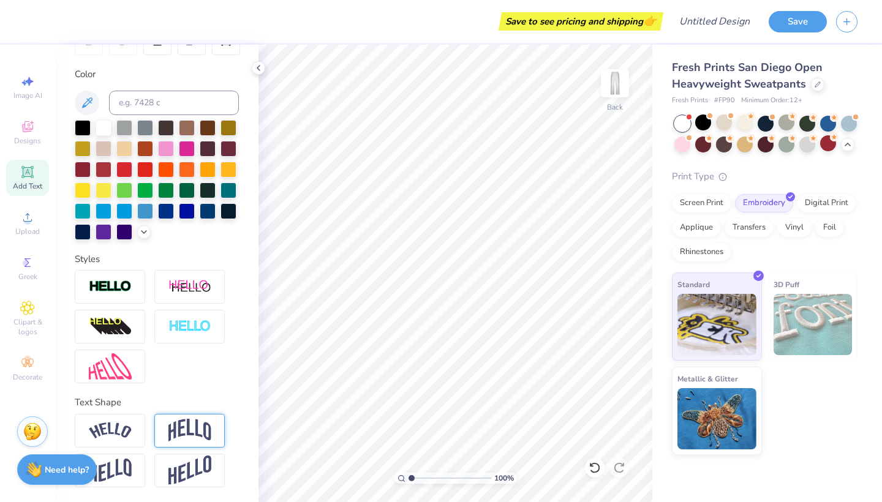
scroll to position [210, 0]
click at [126, 473] on img at bounding box center [110, 471] width 43 height 24
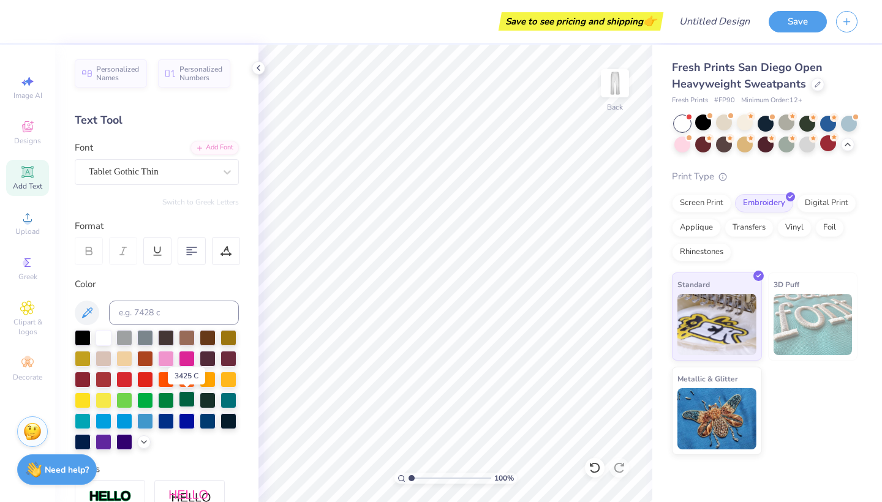
scroll to position [0, 0]
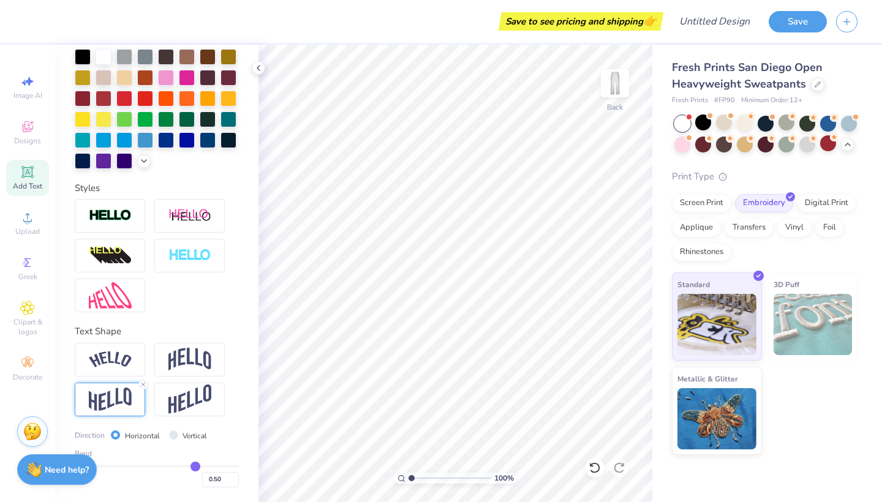
click at [120, 401] on img at bounding box center [110, 400] width 43 height 24
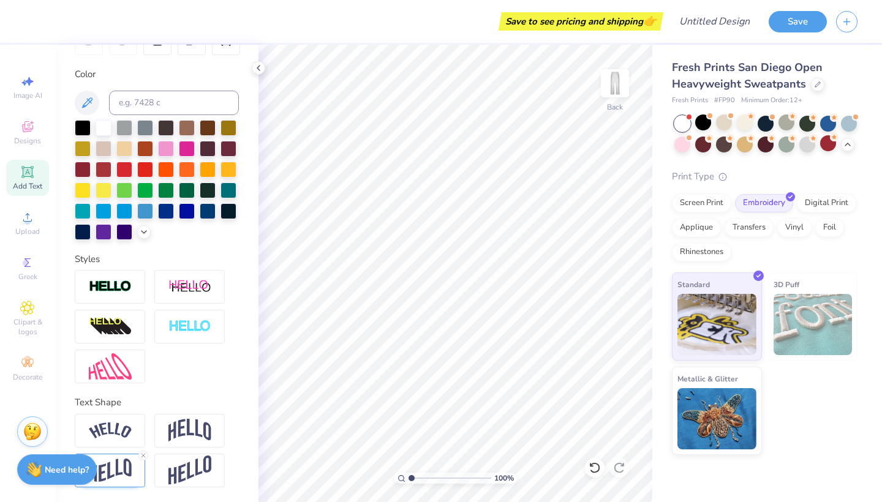
scroll to position [210, 0]
click at [187, 427] on img at bounding box center [189, 430] width 43 height 23
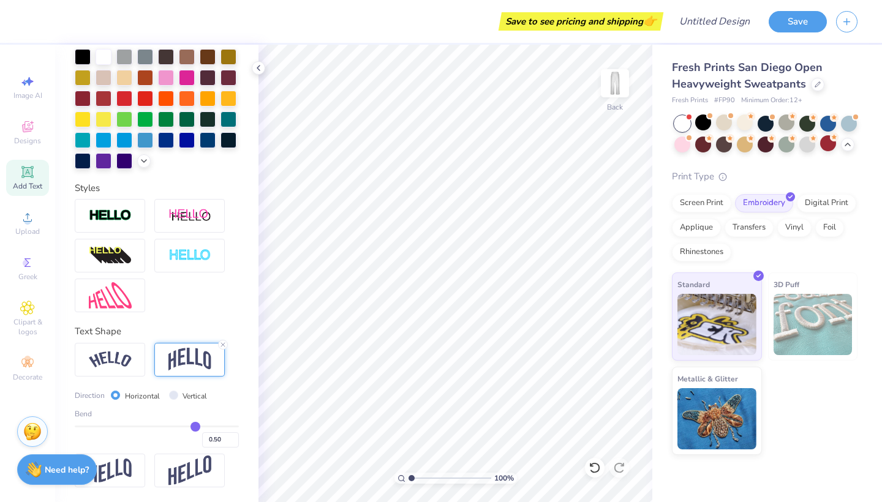
scroll to position [282, 0]
click at [111, 363] on img at bounding box center [110, 359] width 43 height 17
click at [130, 470] on img at bounding box center [110, 471] width 43 height 24
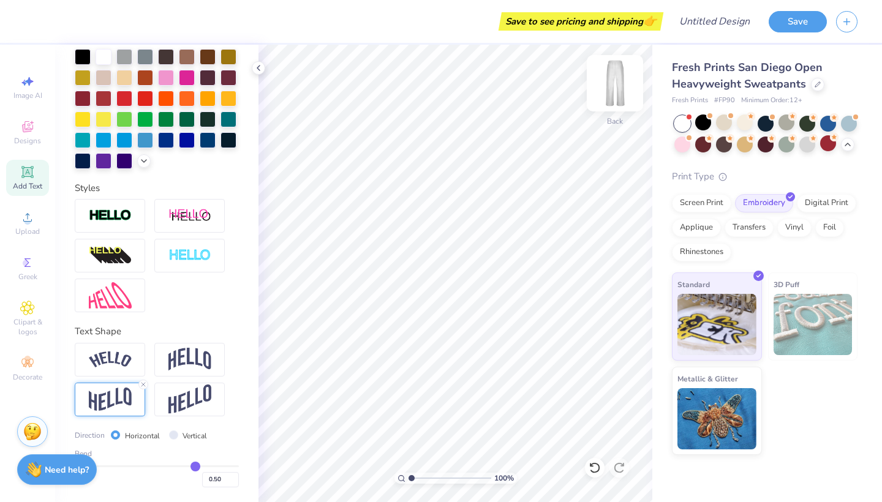
click at [619, 81] on img at bounding box center [614, 83] width 49 height 49
click at [619, 80] on img at bounding box center [614, 83] width 49 height 49
click at [121, 407] on img at bounding box center [110, 400] width 43 height 24
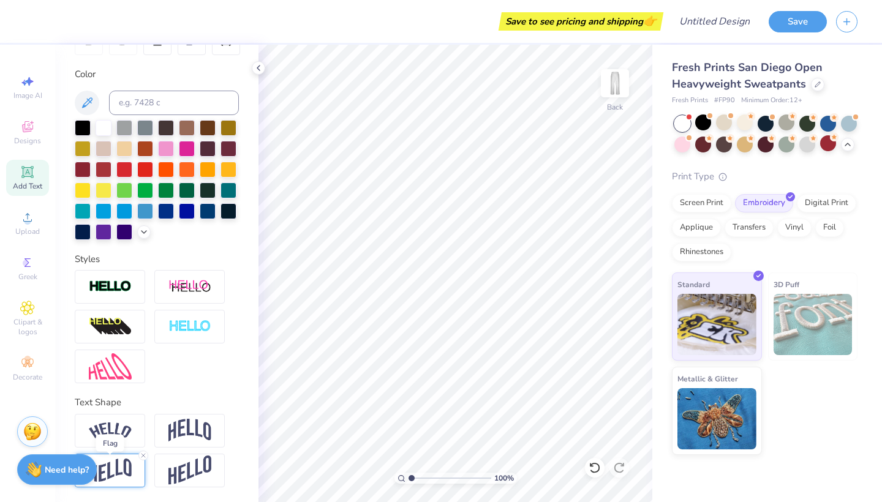
scroll to position [210, 0]
click at [121, 407] on div "Text Shape" at bounding box center [157, 403] width 164 height 14
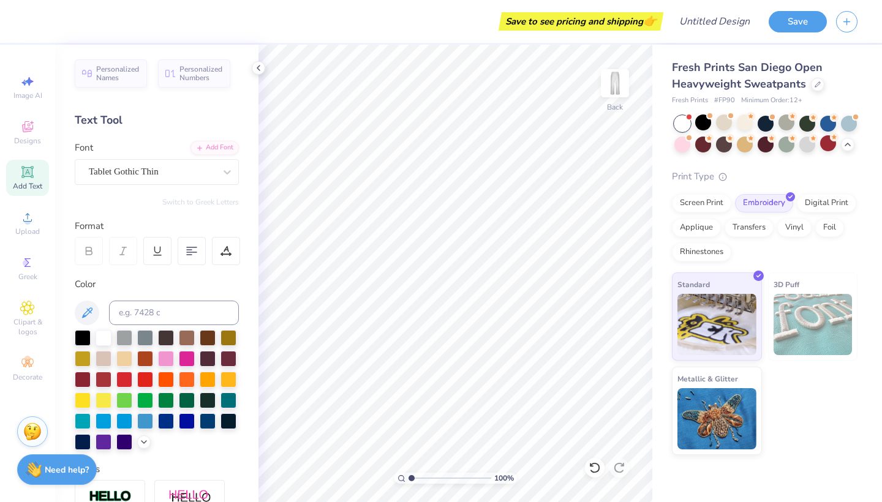
scroll to position [0, 0]
click at [261, 69] on icon at bounding box center [258, 68] width 10 height 10
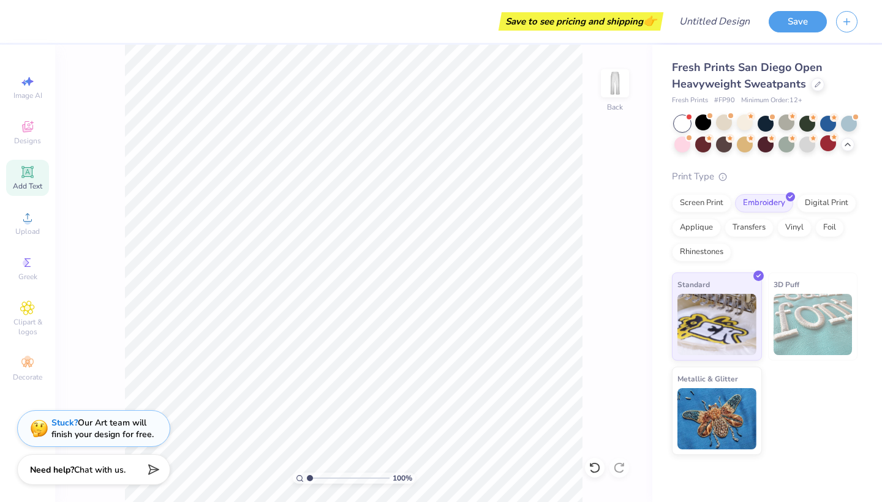
click at [35, 173] on div "Add Text" at bounding box center [27, 178] width 43 height 36
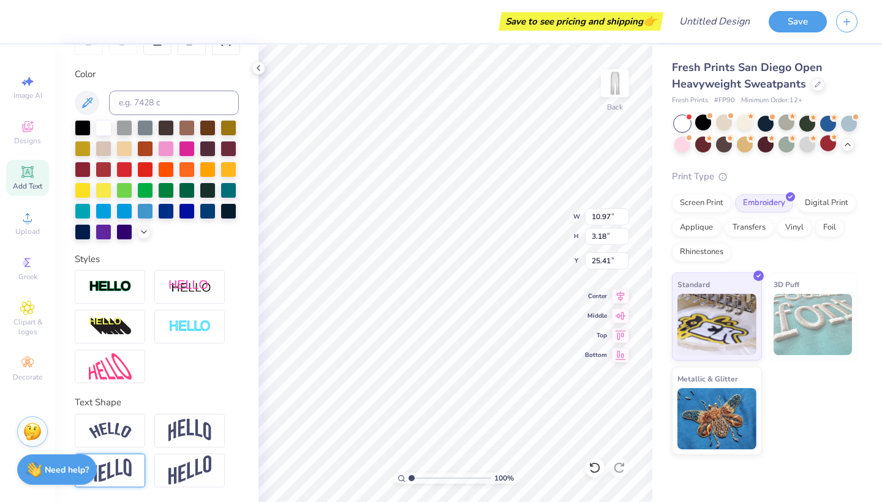
scroll to position [210, 0]
click at [122, 471] on img at bounding box center [110, 471] width 43 height 24
click at [113, 466] on img at bounding box center [110, 471] width 43 height 24
type textarea "T"
type textarea "V"
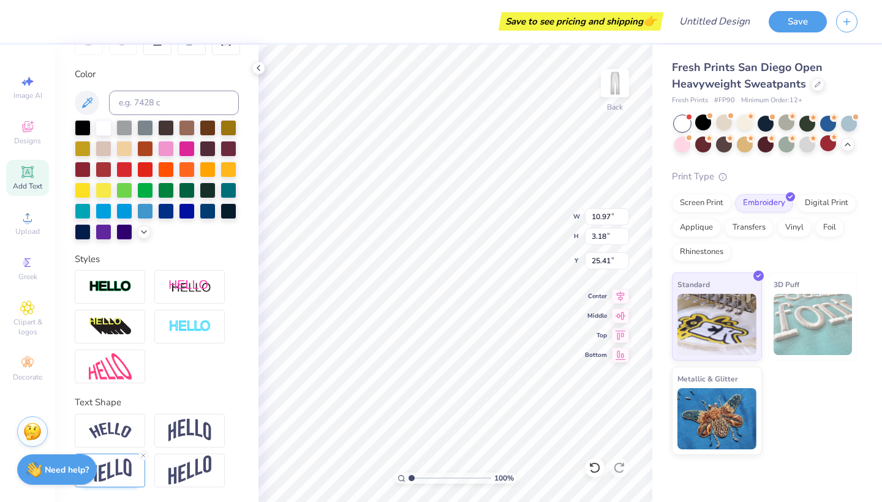
scroll to position [0, 2]
type textarea "Better Basics"
click at [144, 457] on icon at bounding box center [143, 455] width 7 height 7
click at [123, 464] on img at bounding box center [110, 471] width 43 height 24
click at [163, 146] on div at bounding box center [166, 148] width 16 height 16
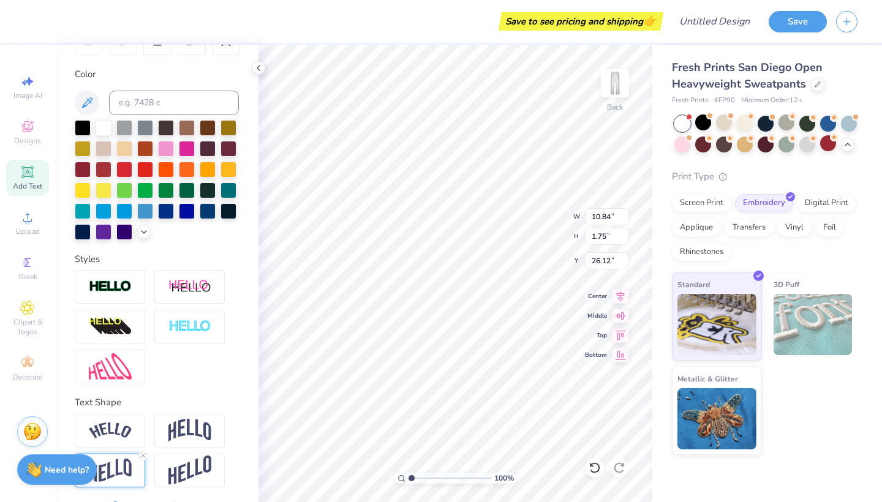
type input "8.53"
type input "1.38"
type input "10.32"
type input "6.60"
type input "1.07"
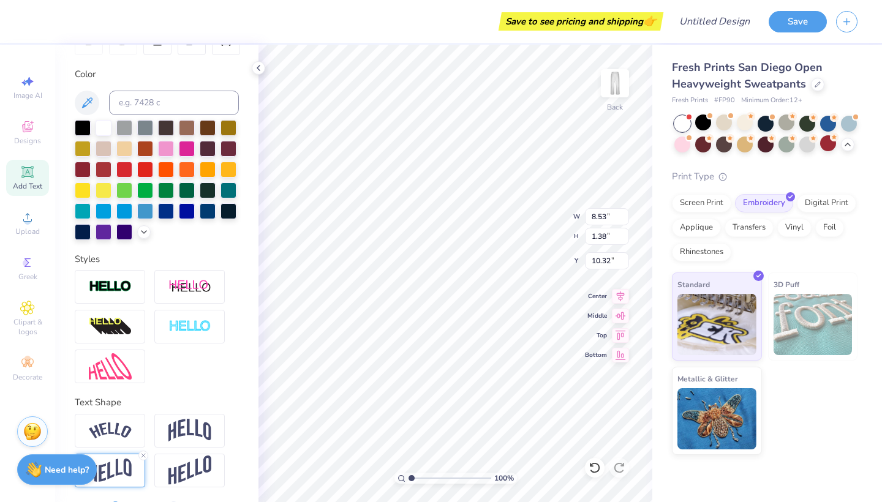
type input "10.63"
type input "10.55"
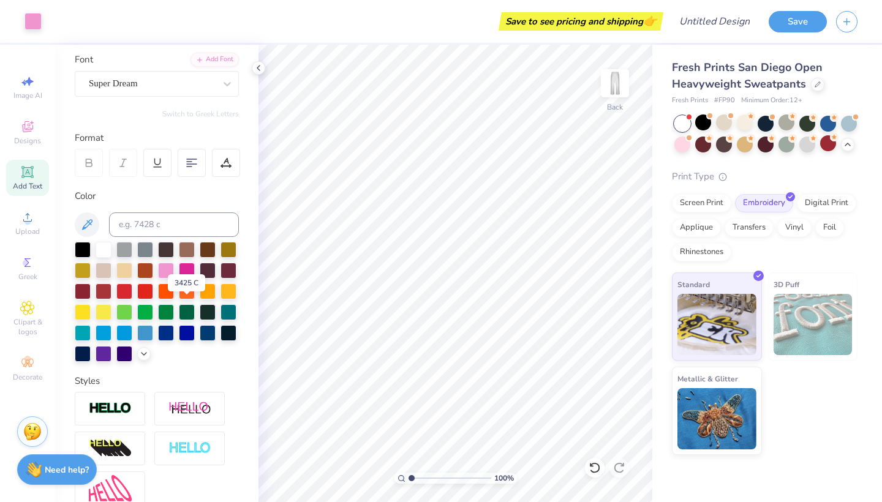
scroll to position [80, 0]
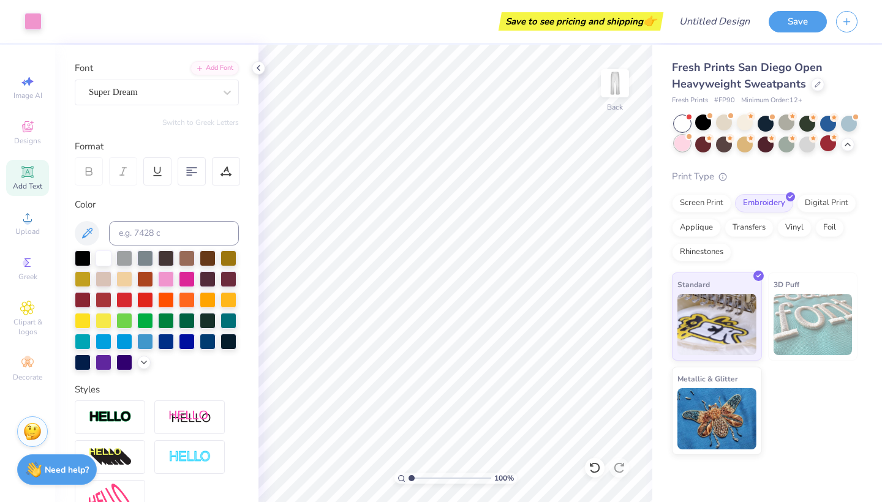
click at [683, 148] on div at bounding box center [682, 143] width 16 height 16
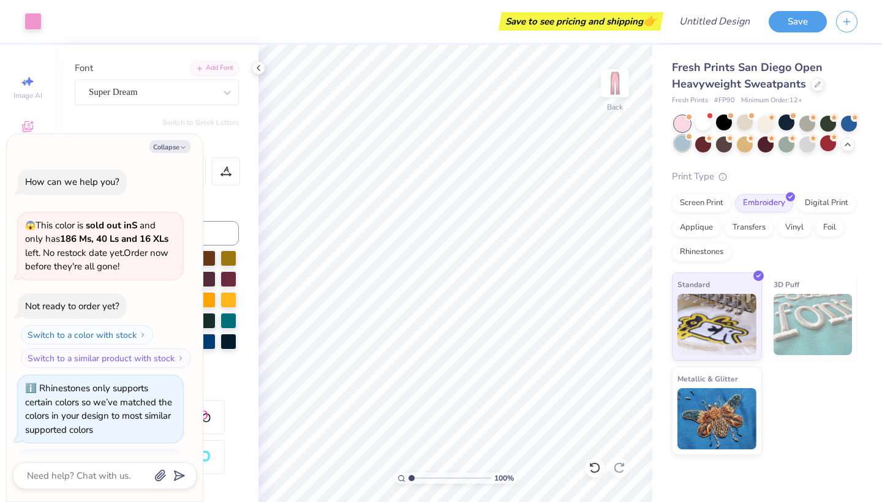
scroll to position [2355, 0]
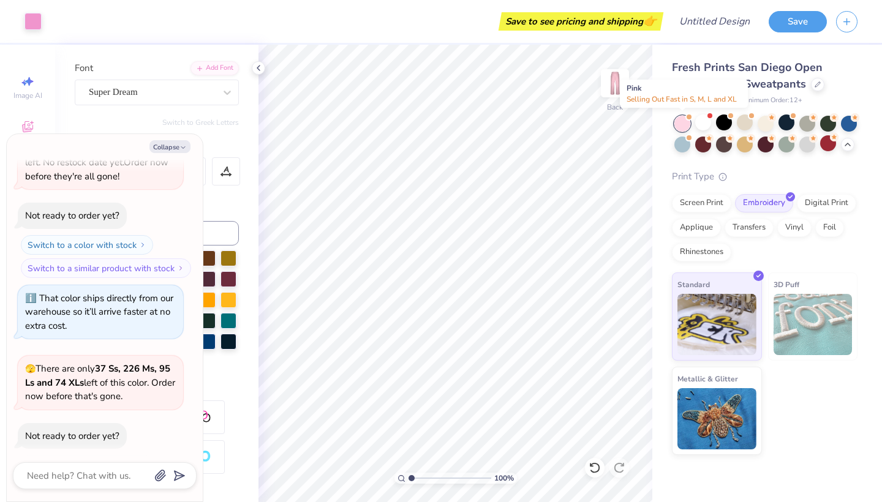
click at [683, 122] on div at bounding box center [682, 124] width 16 height 16
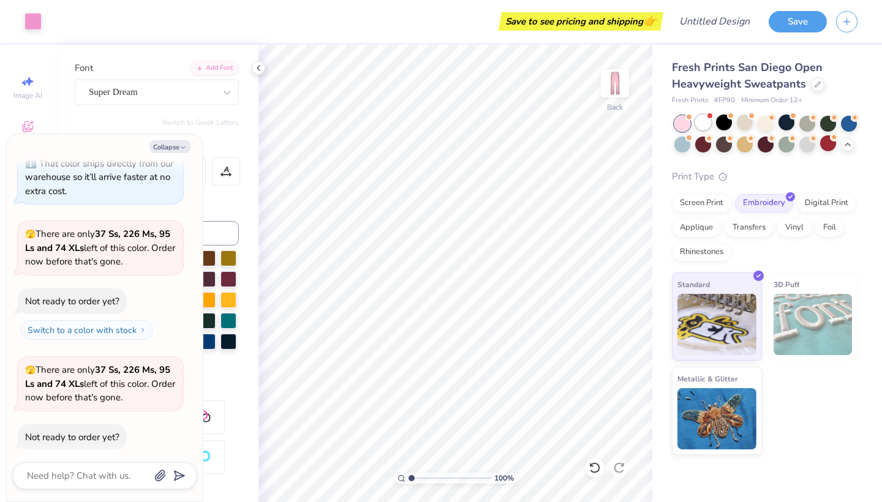
click at [703, 119] on div at bounding box center [703, 122] width 16 height 16
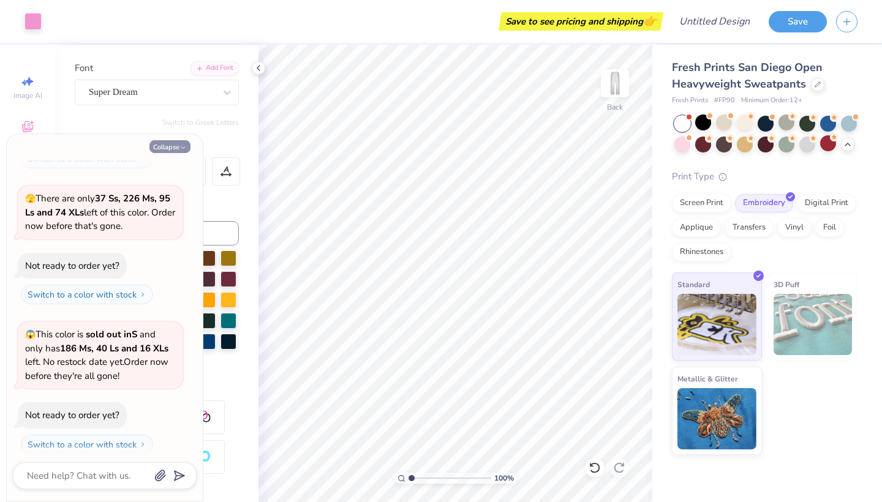
click at [171, 148] on button "Collapse" at bounding box center [169, 146] width 41 height 13
type textarea "x"
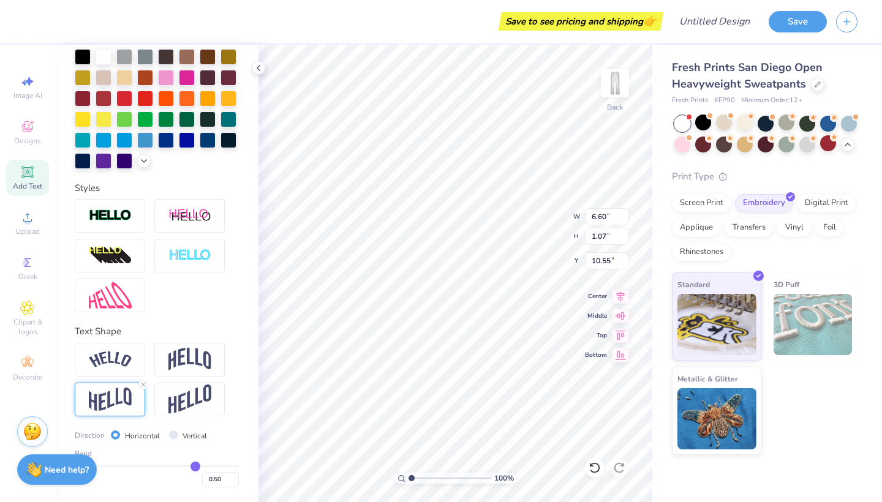
scroll to position [282, 0]
click at [171, 430] on input "Vertical" at bounding box center [173, 434] width 9 height 9
radio input "true"
click at [117, 432] on input "Horizontal" at bounding box center [115, 434] width 9 height 9
radio input "true"
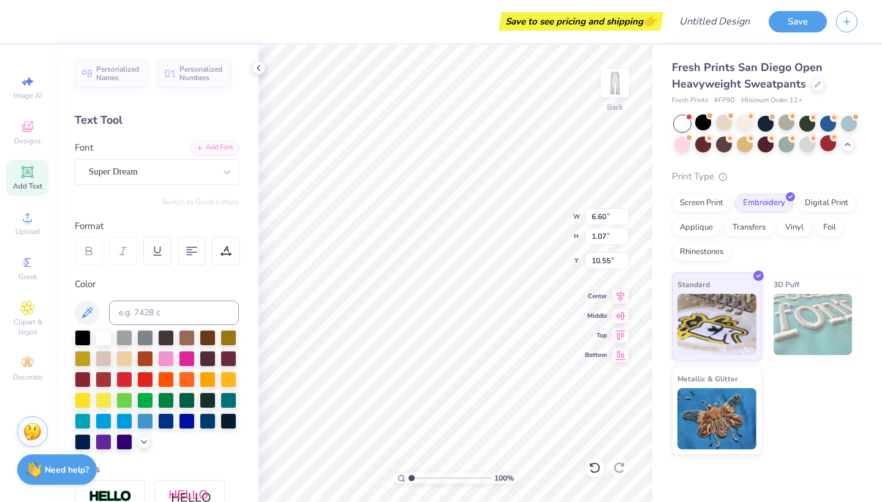
scroll to position [0, 0]
click at [28, 322] on span "Clipart & logos" at bounding box center [27, 327] width 43 height 20
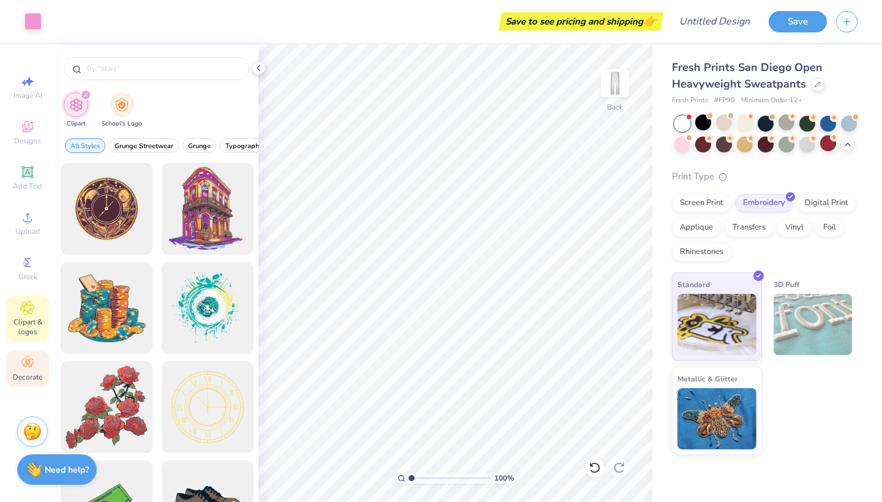
click at [28, 372] on span "Decorate" at bounding box center [27, 377] width 29 height 10
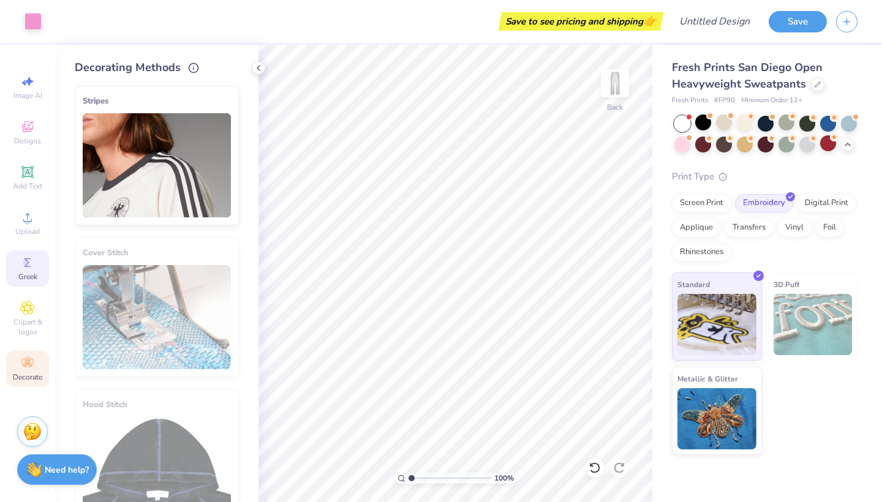
click at [40, 265] on div "Greek" at bounding box center [27, 268] width 43 height 36
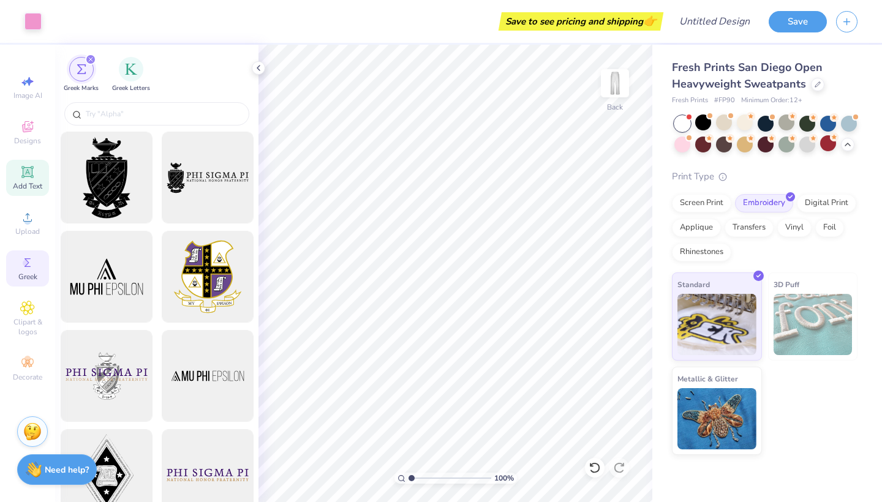
click at [33, 180] on div "Add Text" at bounding box center [27, 178] width 43 height 36
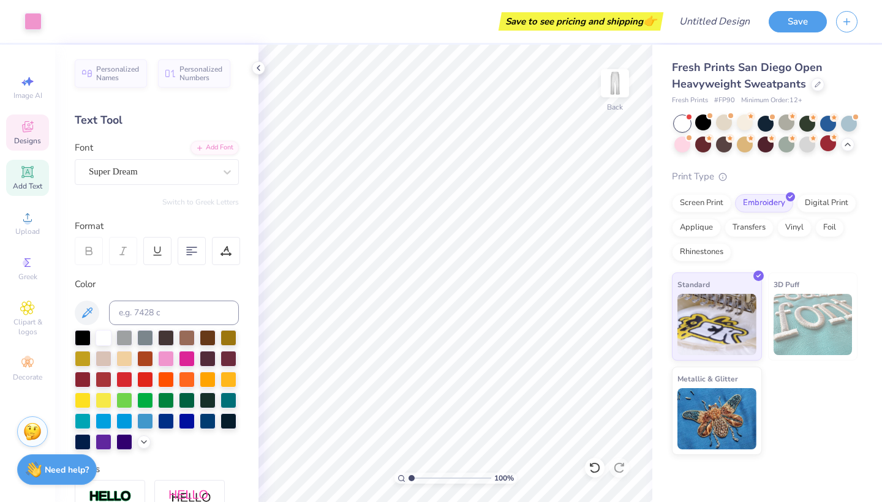
click at [27, 137] on span "Designs" at bounding box center [27, 141] width 27 height 10
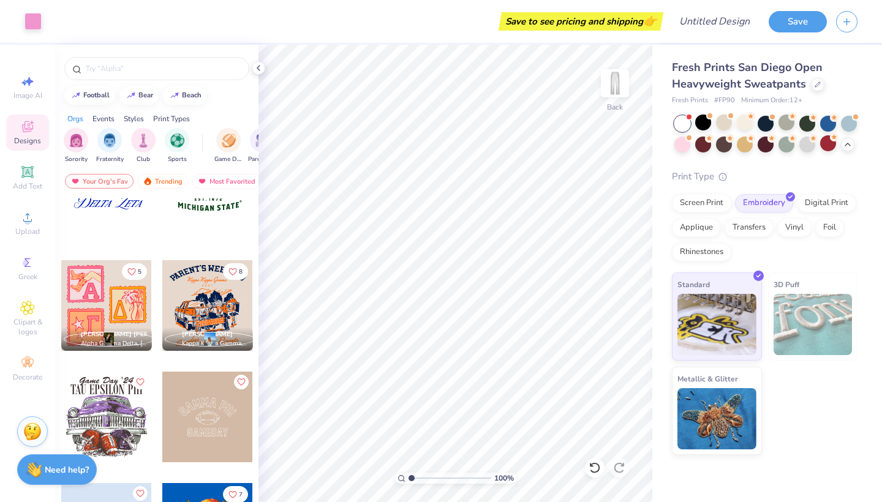
scroll to position [1299, 0]
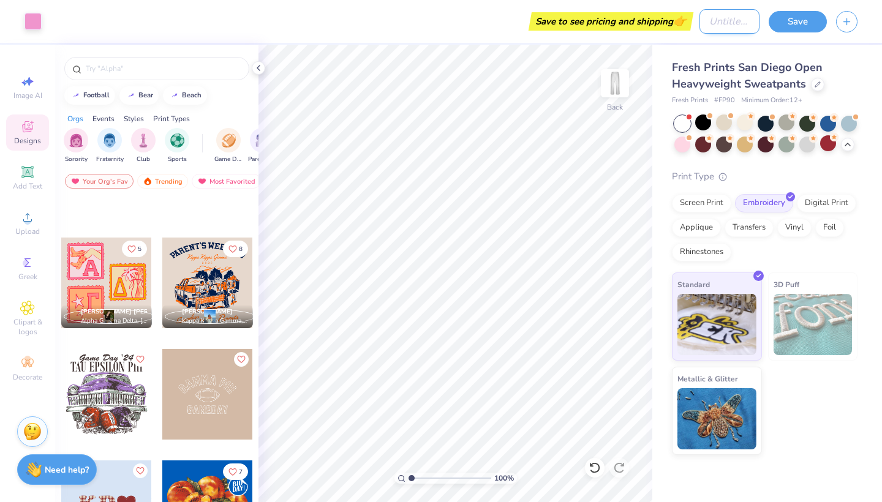
click at [722, 20] on input "Design Title" at bounding box center [729, 21] width 60 height 24
type input "Better Basics Sweatpants"
click at [791, 15] on button "Save" at bounding box center [797, 19] width 58 height 21
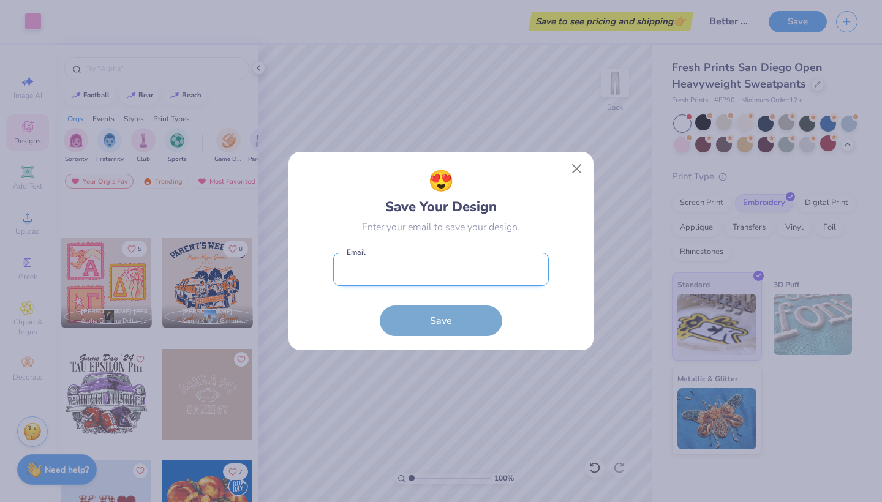
click at [466, 274] on input "email" at bounding box center [441, 270] width 216 height 34
type input "[EMAIL_ADDRESS][DOMAIN_NAME]"
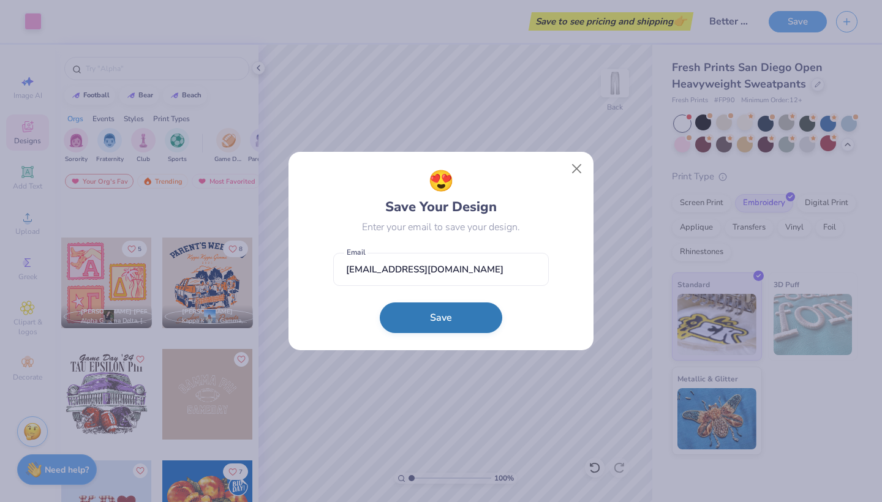
click at [439, 318] on button "Save" at bounding box center [441, 317] width 122 height 31
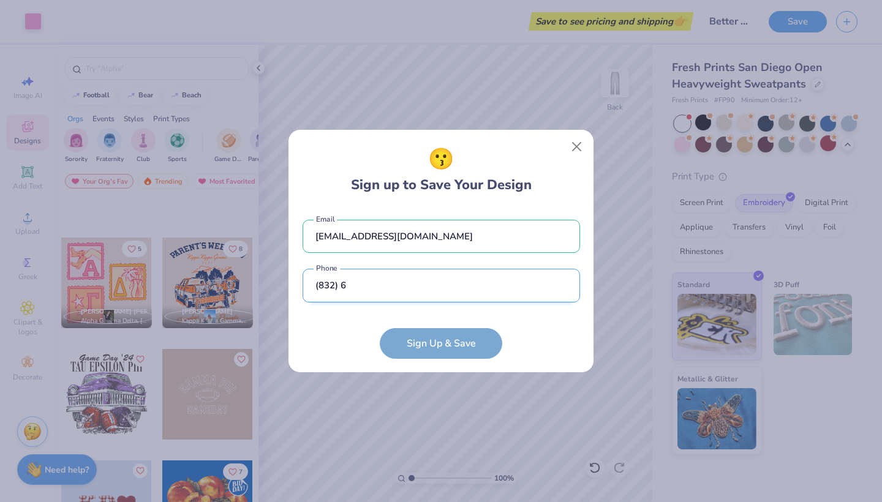
type input "(832) 67"
type input "[PHONE_NUMBER]"
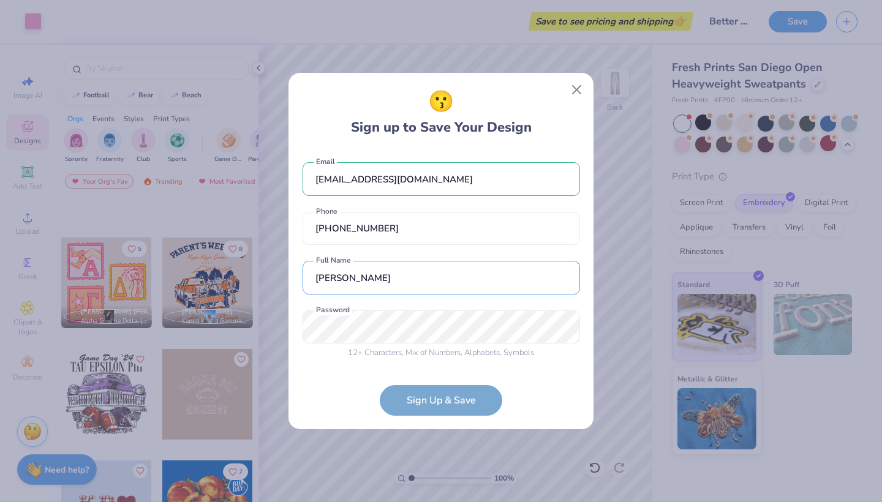
type input "[PERSON_NAME]"
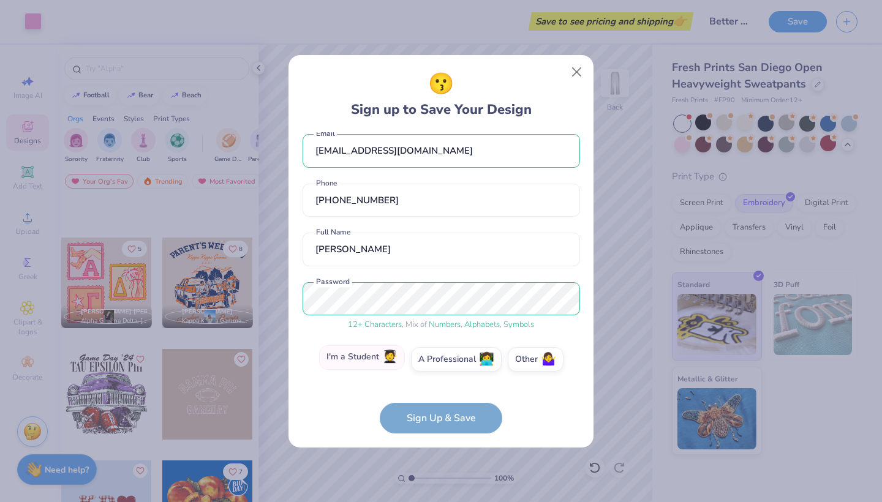
click at [380, 358] on label "I'm a Student 🧑‍🎓" at bounding box center [362, 357] width 86 height 24
click at [437, 369] on input "I'm a Student 🧑‍🎓" at bounding box center [441, 373] width 8 height 8
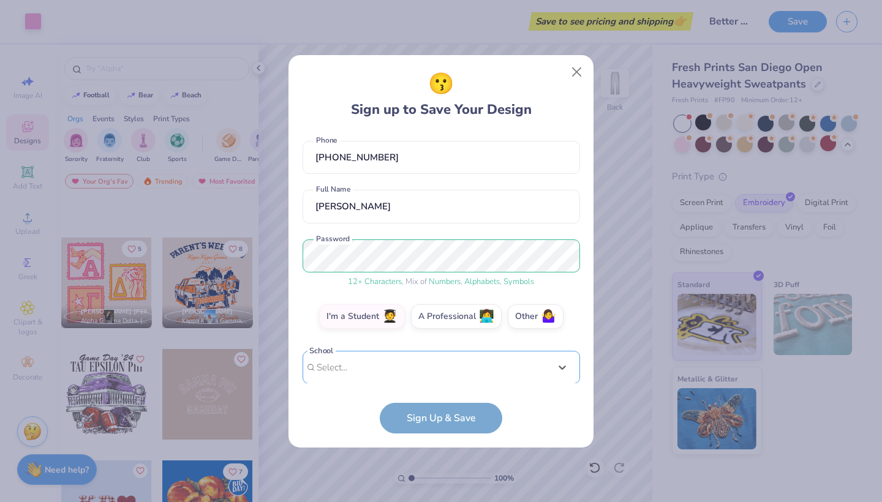
click at [403, 374] on div "[EMAIL_ADDRESS][DOMAIN_NAME] Email [PHONE_NUMBER] Phone [PERSON_NAME] Full Name…" at bounding box center [440, 257] width 277 height 251
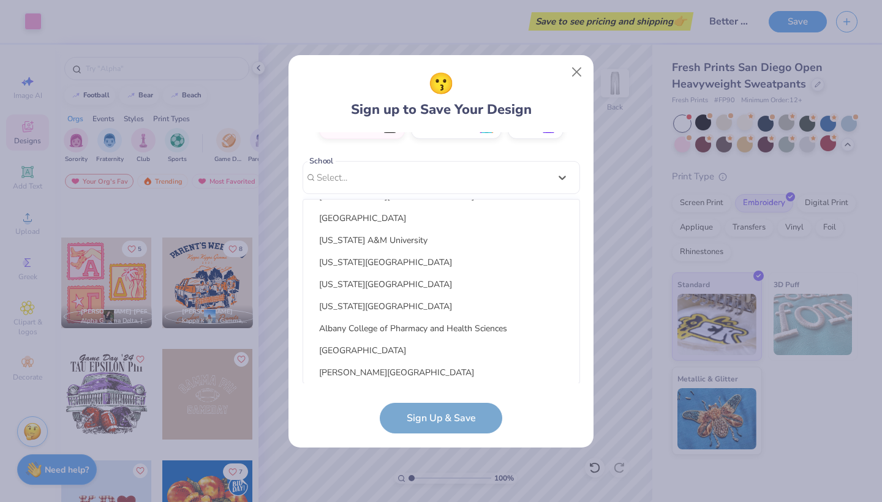
scroll to position [127, 0]
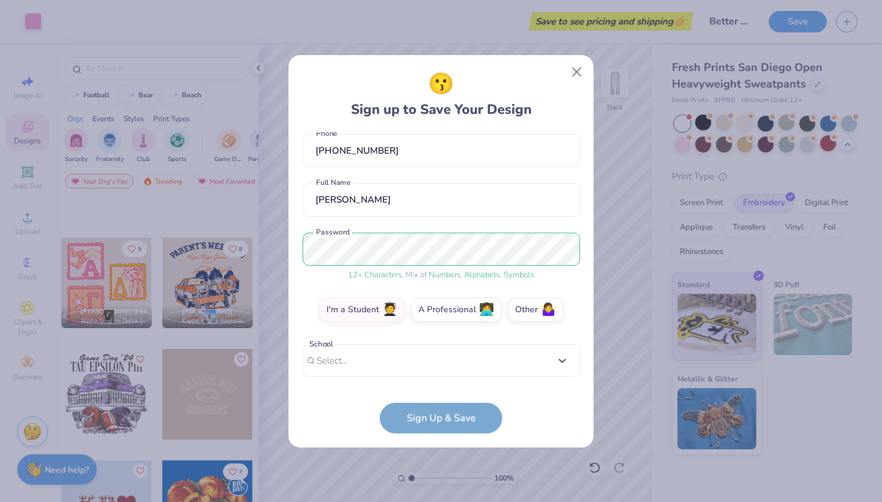
click at [555, 174] on div "[EMAIL_ADDRESS][DOMAIN_NAME] Email [PHONE_NUMBER] Phone [PERSON_NAME] Full Name…" at bounding box center [440, 257] width 277 height 251
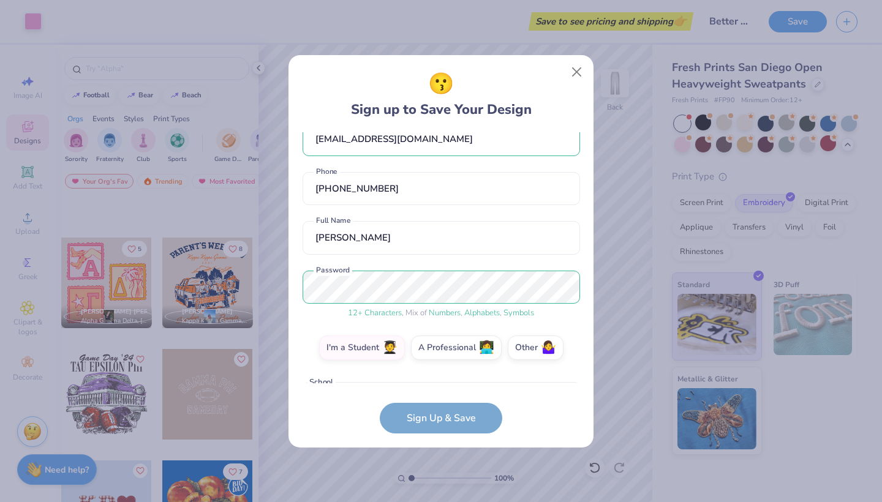
scroll to position [18, 0]
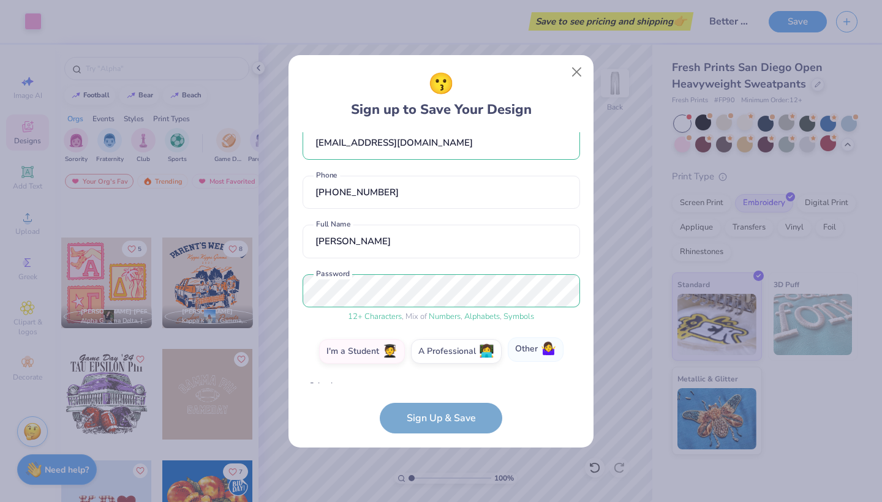
click at [544, 348] on span "🤷‍♀️" at bounding box center [548, 349] width 15 height 14
click at [445, 369] on input "Other 🤷‍♀️" at bounding box center [441, 373] width 8 height 8
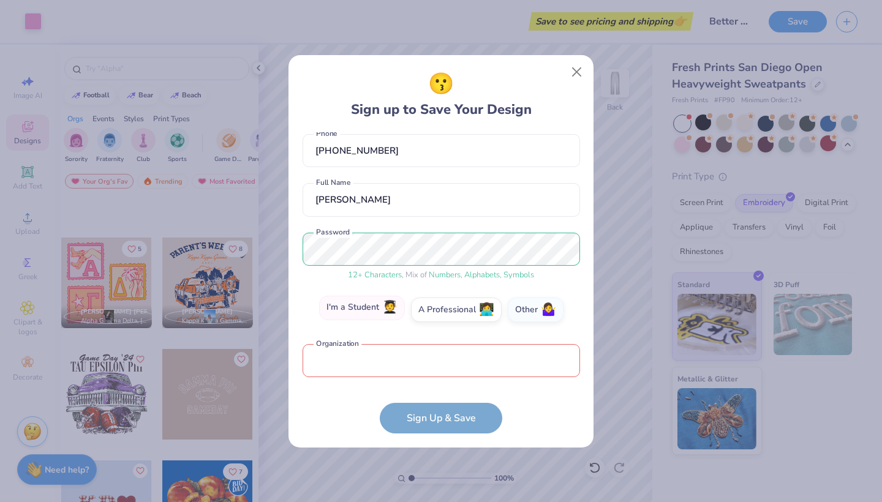
click at [367, 306] on label "I'm a Student 🧑‍🎓" at bounding box center [362, 308] width 86 height 24
click at [437, 369] on input "I'm a Student 🧑‍🎓" at bounding box center [441, 373] width 8 height 8
click at [367, 361] on div "option focused, 8 of 30. 30 results available. Use Up and Down to choose option…" at bounding box center [440, 455] width 277 height 223
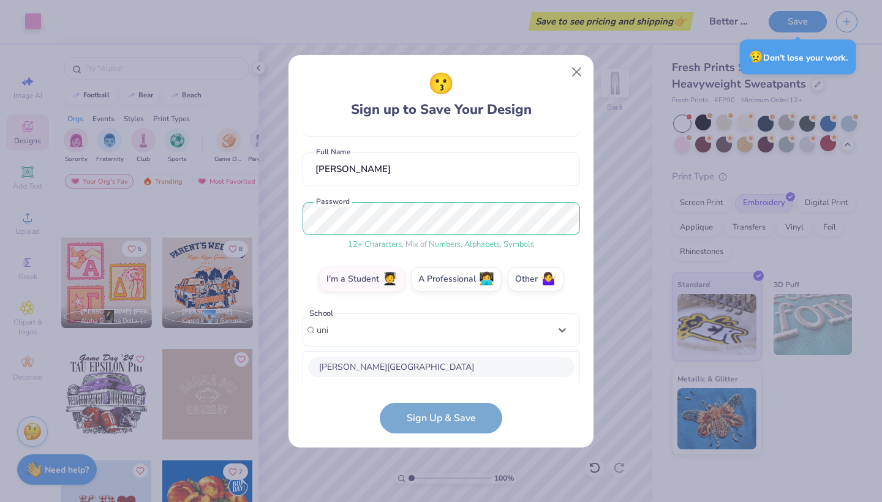
scroll to position [244, 0]
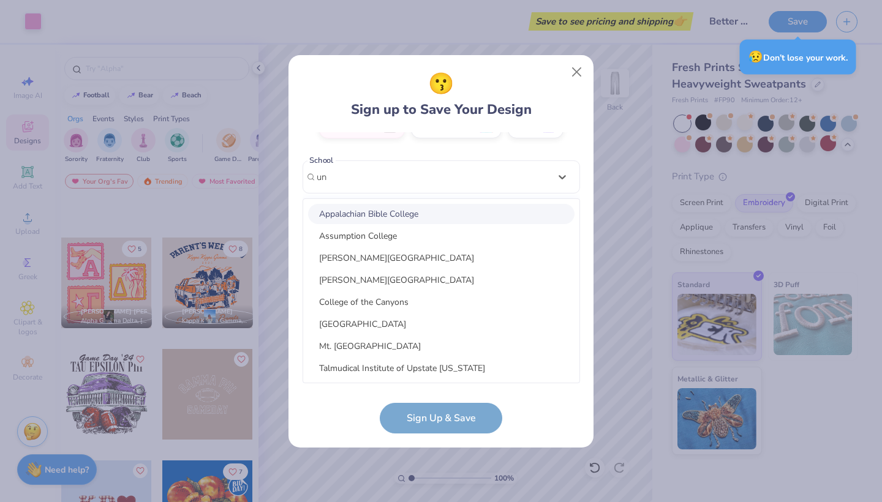
type input "u"
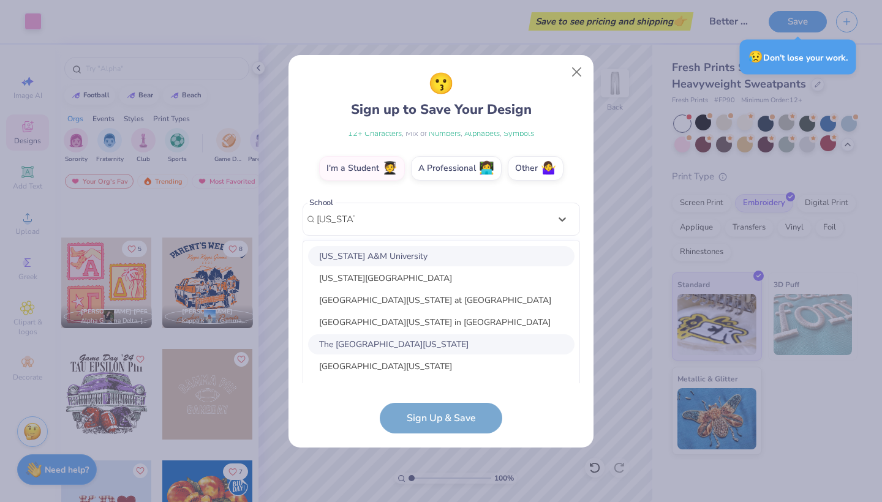
scroll to position [12, 0]
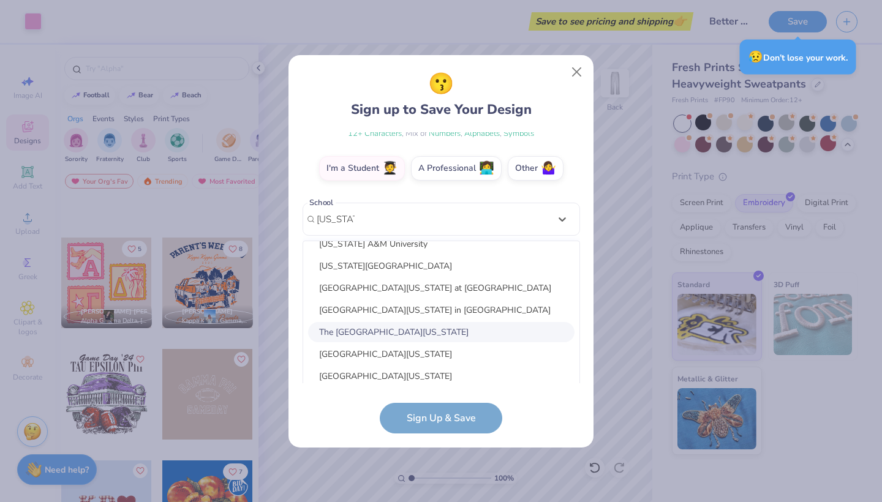
click at [437, 339] on div "The [GEOGRAPHIC_DATA][US_STATE]" at bounding box center [441, 332] width 266 height 20
type input "[US_STATE]"
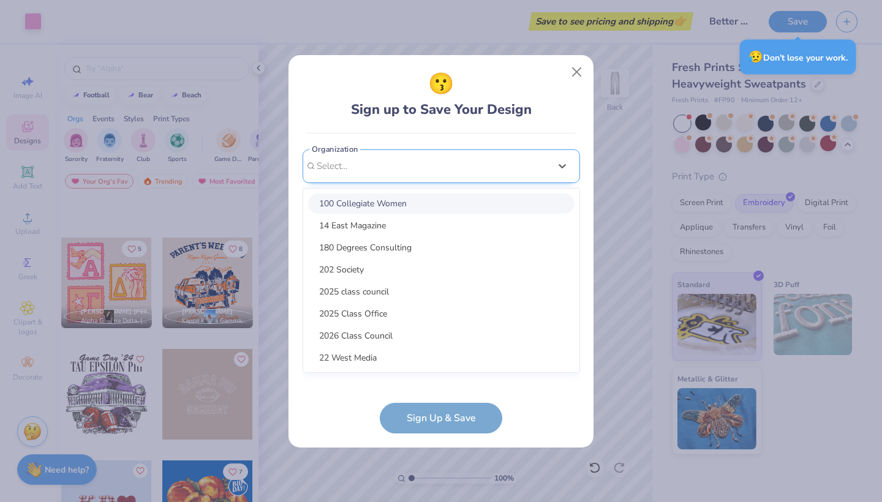
click at [448, 358] on div "option focused, 1 of 15. 15 results available. Use Up and Down to choose option…" at bounding box center [440, 260] width 277 height 223
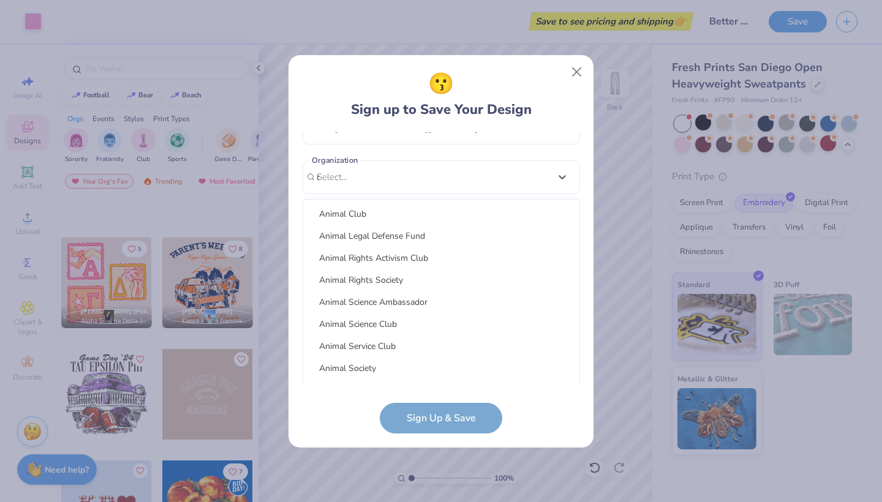
scroll to position [0, 0]
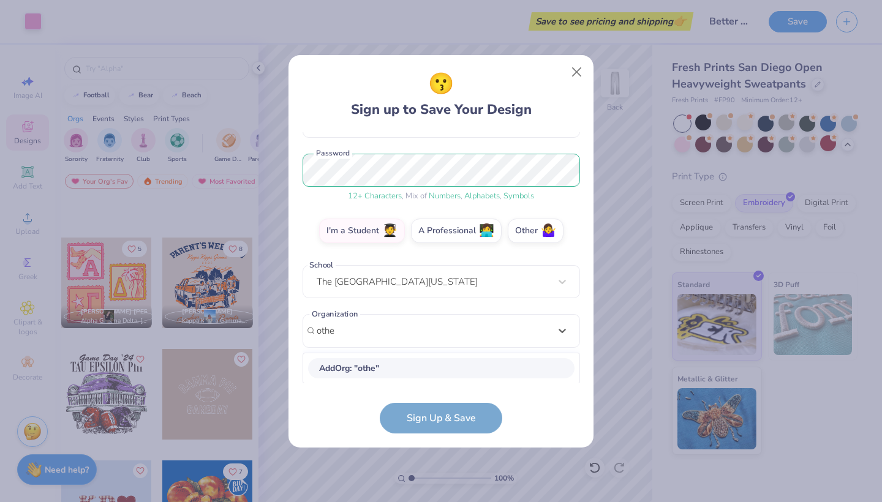
type input "other"
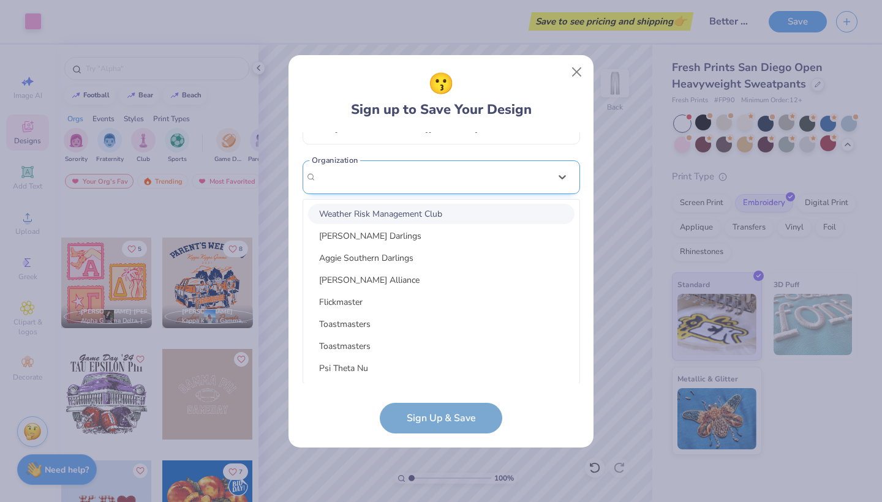
scroll to position [109, 0]
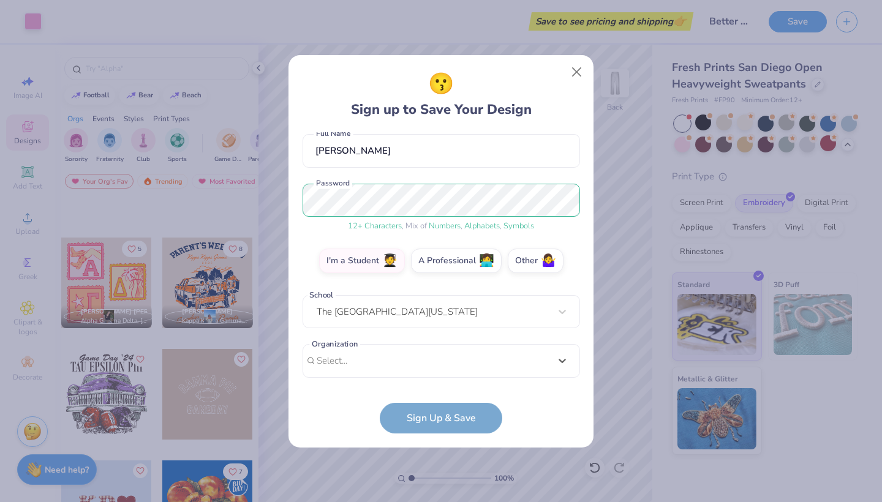
drag, startPoint x: 402, startPoint y: 173, endPoint x: 295, endPoint y: 170, distance: 107.2
click at [295, 171] on div "😗 Sign up to Save Your Design [EMAIL_ADDRESS][DOMAIN_NAME] Email [PHONE_NUMBER]…" at bounding box center [440, 251] width 305 height 392
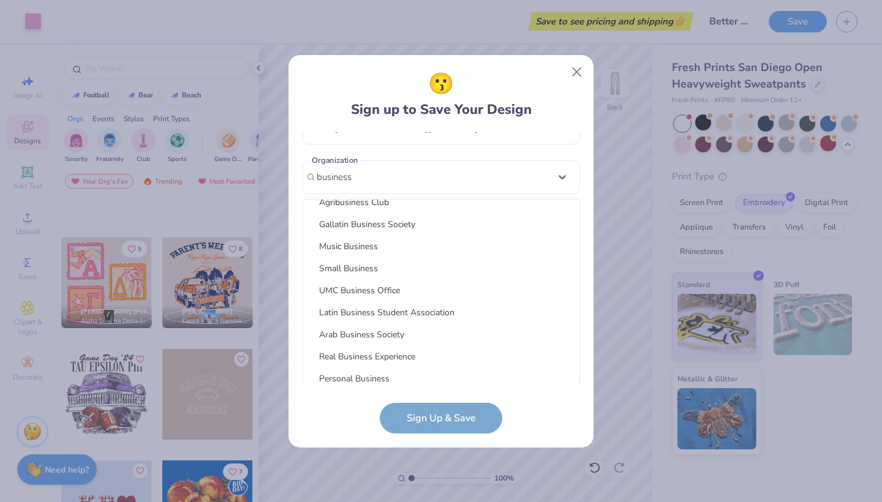
scroll to position [775, 0]
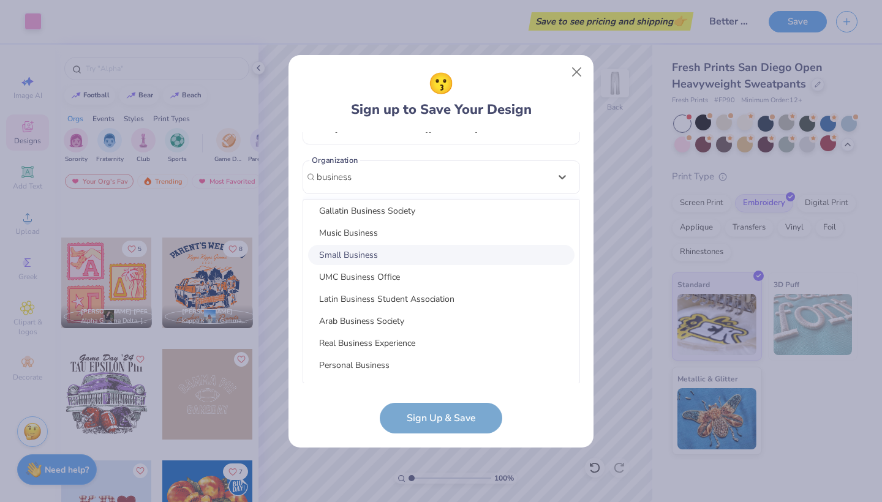
click at [418, 252] on div "Small Business" at bounding box center [441, 255] width 266 height 20
type input "business"
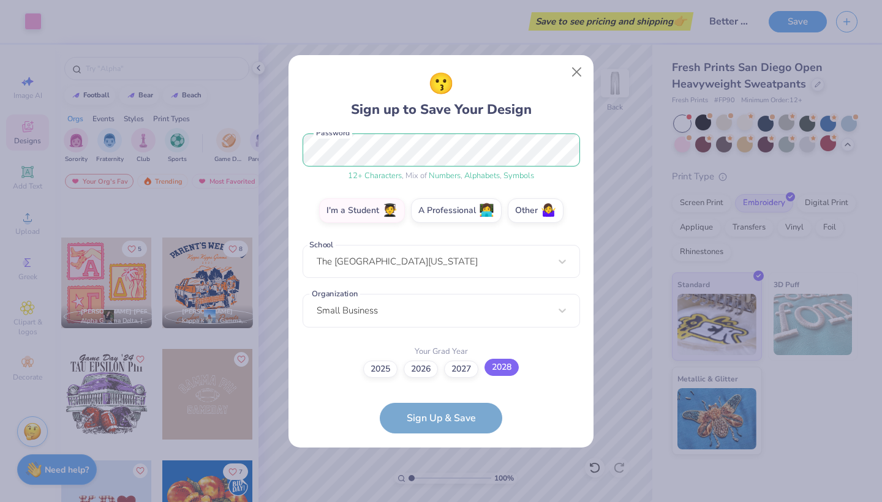
click at [498, 367] on label "2028" at bounding box center [501, 367] width 34 height 17
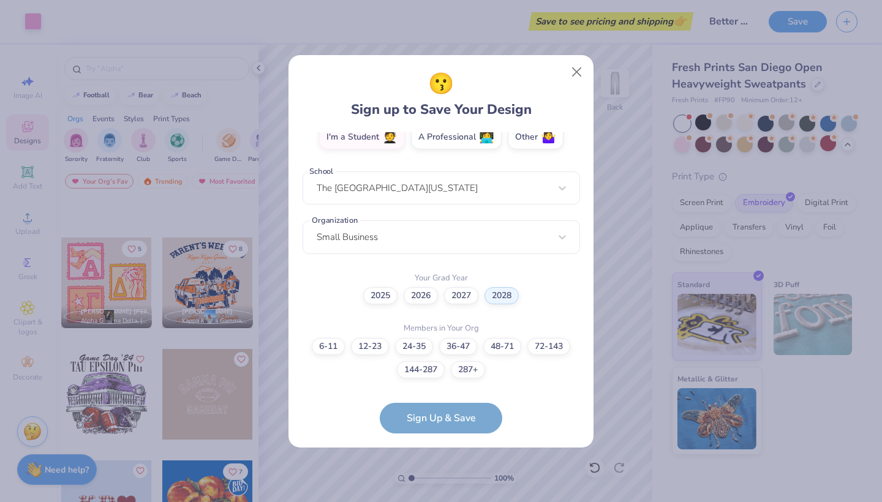
click at [465, 426] on form "[EMAIL_ADDRESS][DOMAIN_NAME] Email [PHONE_NUMBER] Phone [PERSON_NAME] Full Name…" at bounding box center [440, 282] width 277 height 301
click at [329, 344] on label "6-11" at bounding box center [328, 344] width 33 height 17
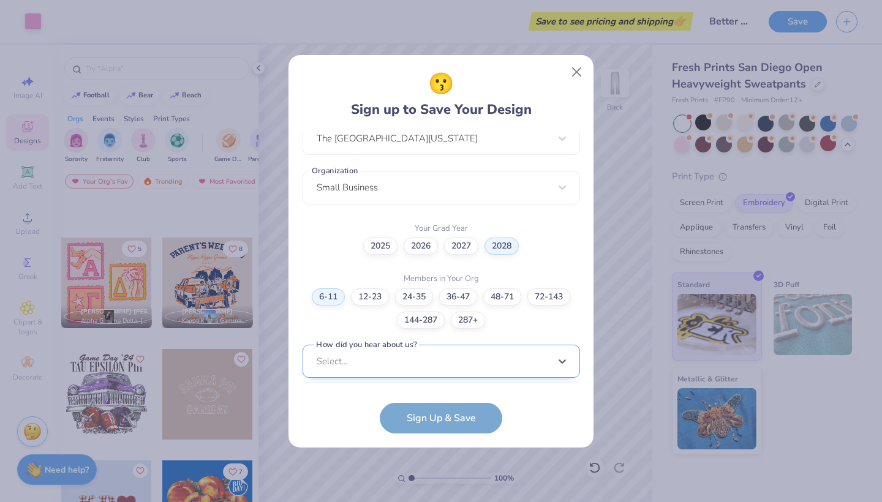
click at [435, 347] on div "option Word of Mouth focused, 8 of 15. 15 results available. Use Up and Down to…" at bounding box center [440, 456] width 277 height 223
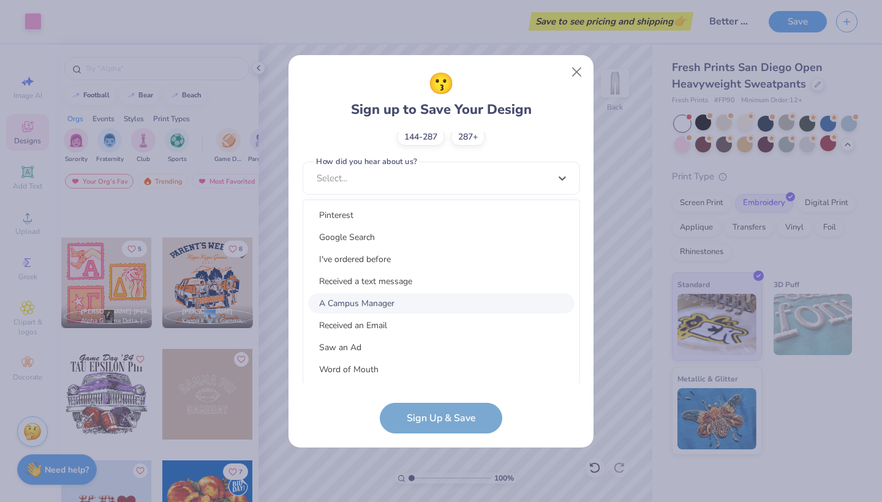
scroll to position [155, 0]
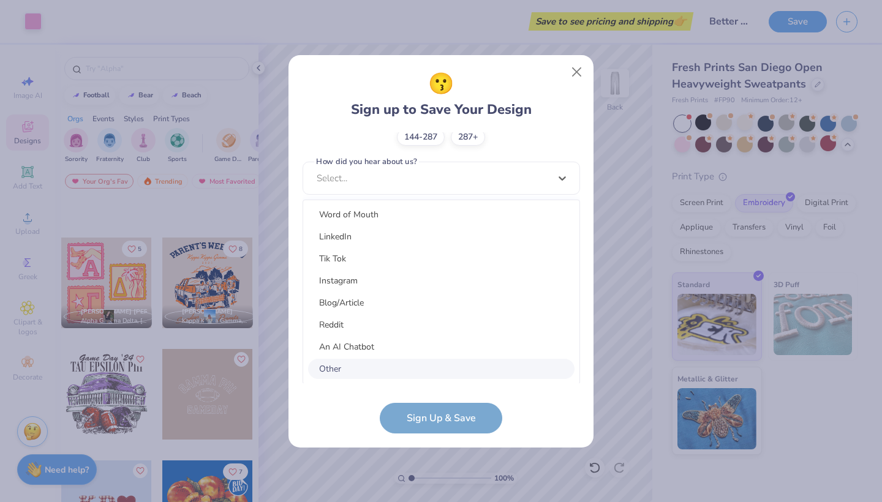
click at [404, 374] on div "Other" at bounding box center [441, 369] width 266 height 20
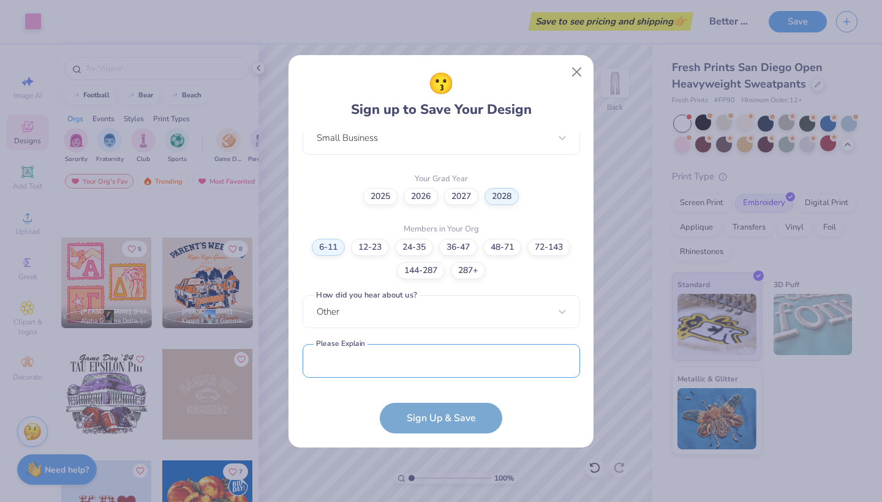
scroll to position [331, 0]
type input "I"
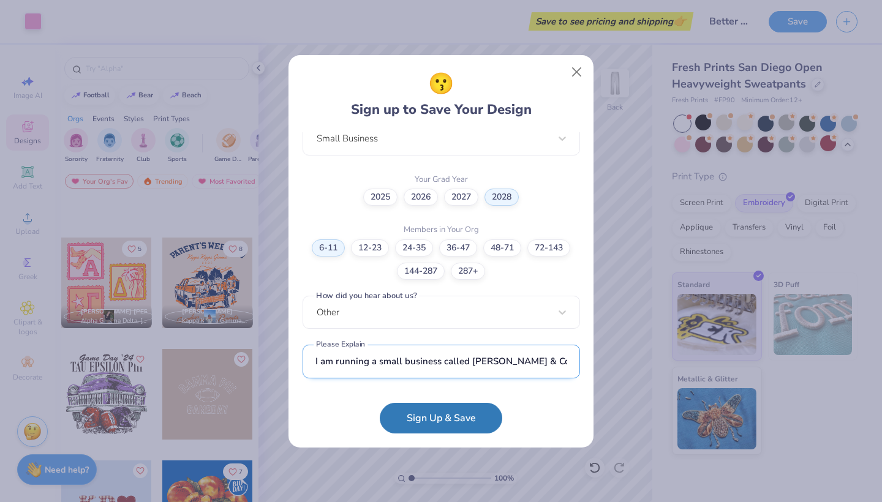
click at [497, 366] on input "I am running a small business called [PERSON_NAME] & Co. I have heard great thi…" at bounding box center [440, 362] width 277 height 34
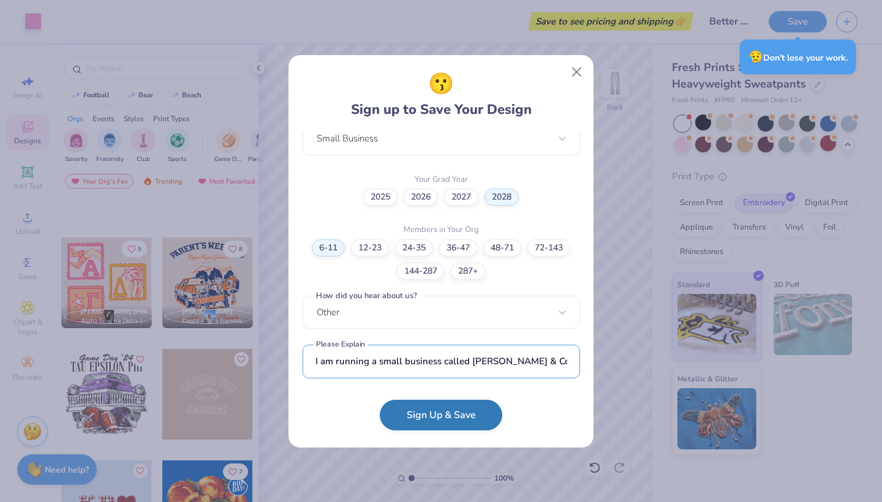
type input "I am running a small business called [PERSON_NAME] & Co. I have heard great thi…"
click at [469, 414] on button "Sign Up & Save" at bounding box center [441, 415] width 122 height 31
